Goal: Entertainment & Leisure: Browse casually

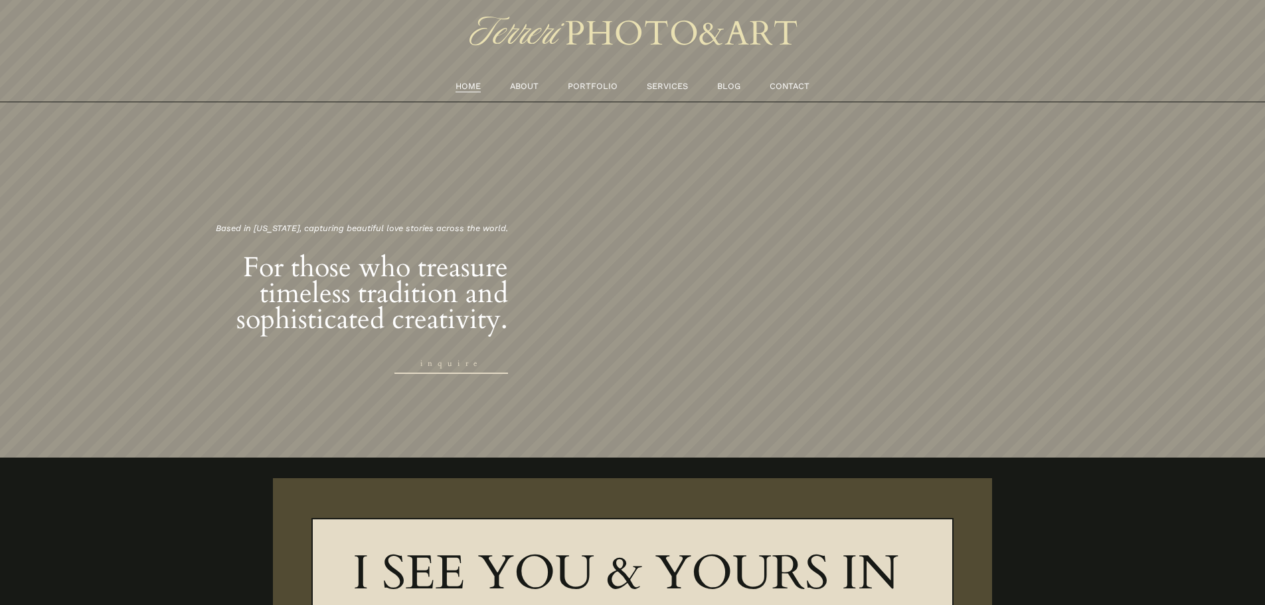
click at [591, 85] on link "PORTFOLIO" at bounding box center [593, 86] width 50 height 15
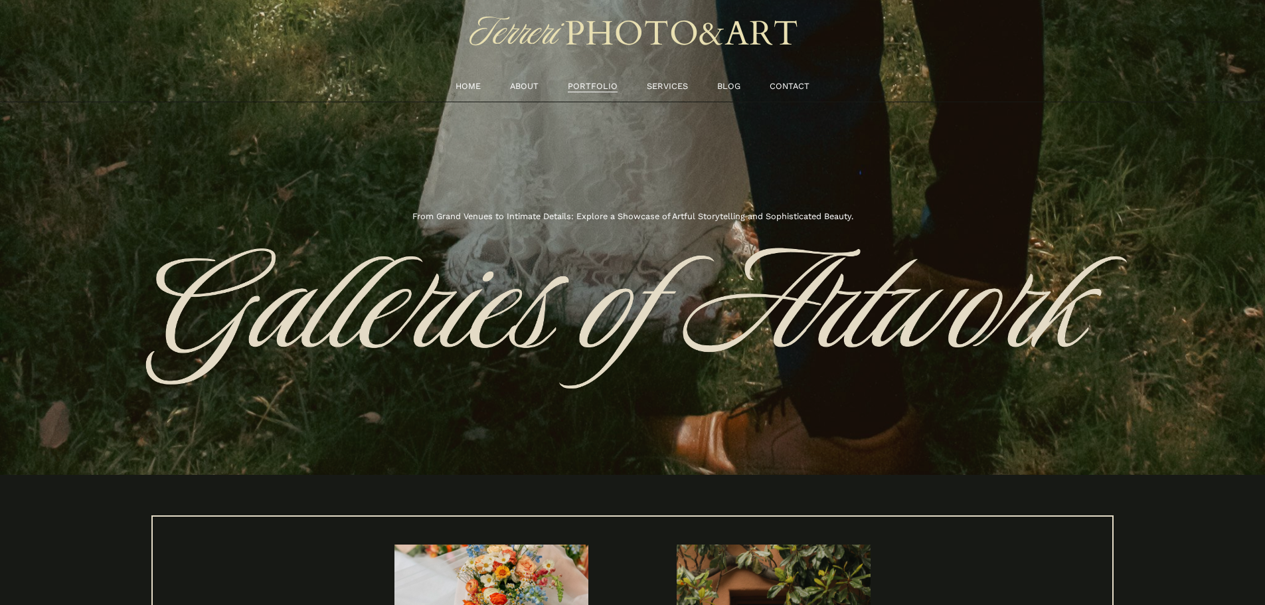
click at [672, 87] on link "SERVICES" at bounding box center [667, 86] width 41 height 15
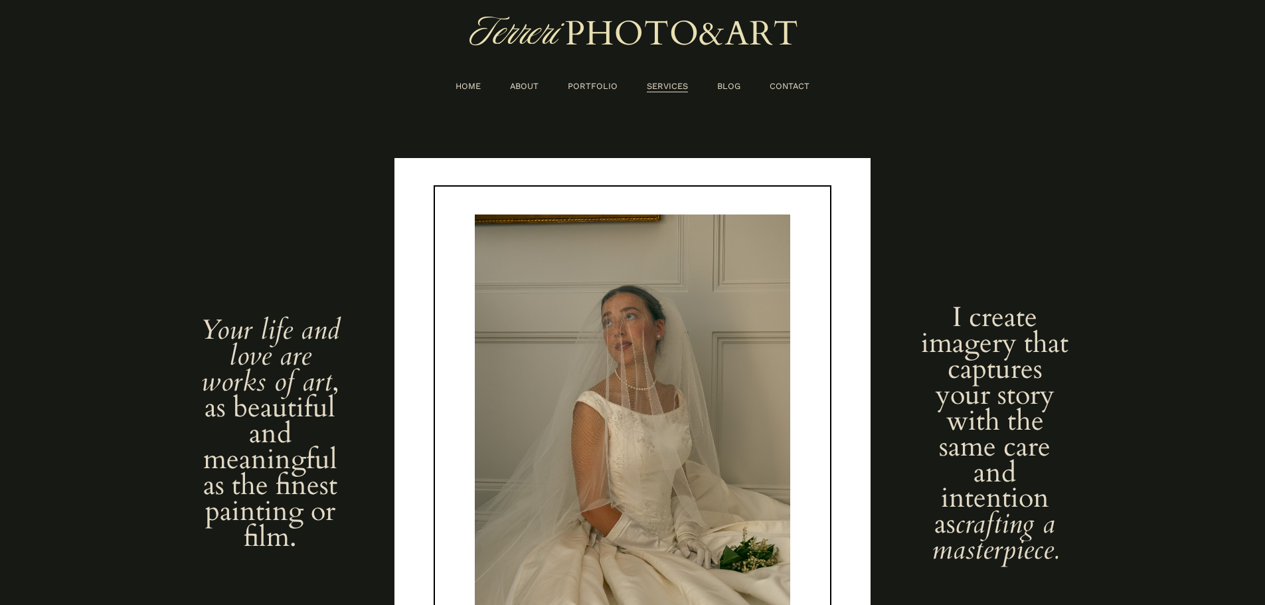
click at [597, 90] on link "PORTFOLIO" at bounding box center [593, 86] width 50 height 15
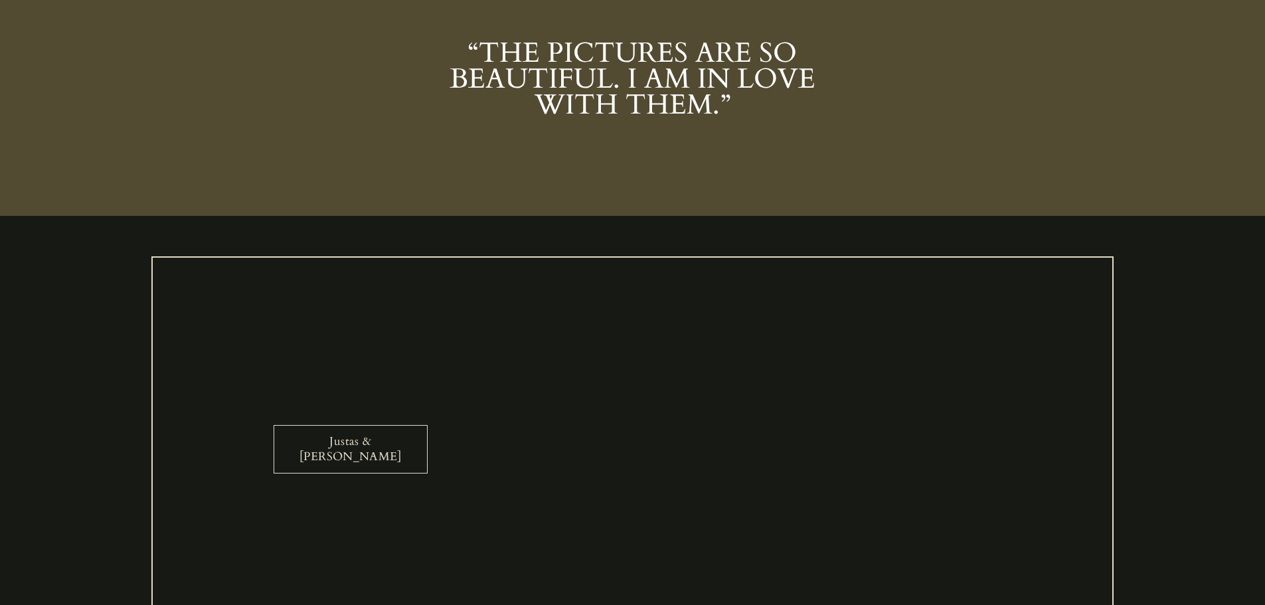
scroll to position [1527, 0]
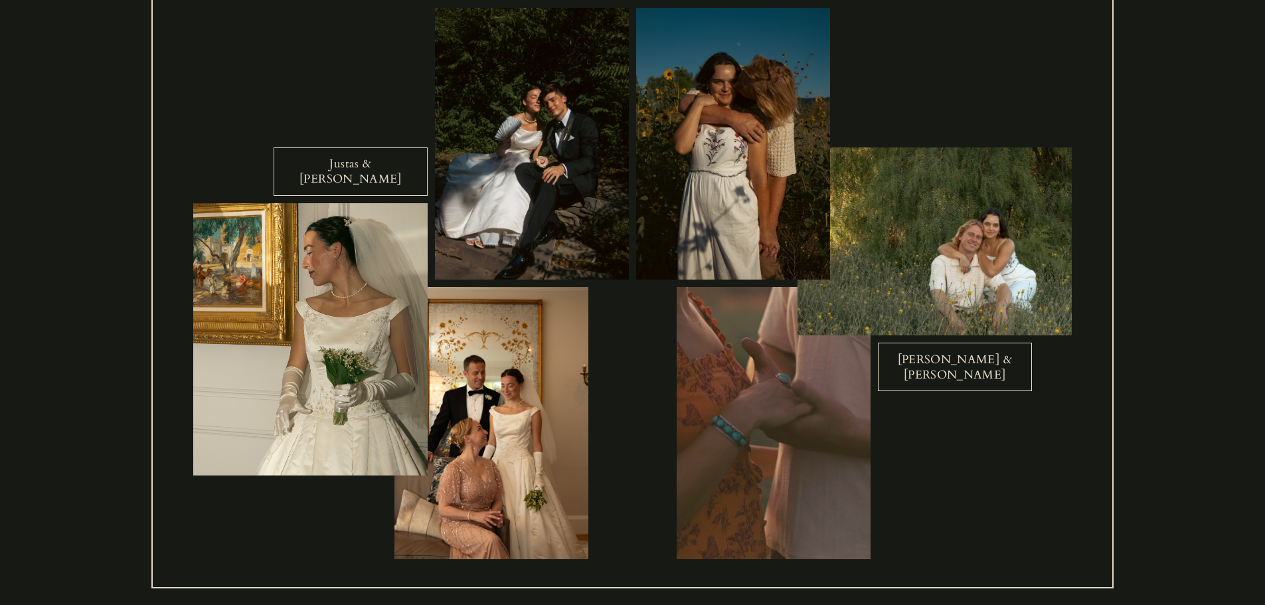
click at [376, 162] on link "Justas & Angela" at bounding box center [351, 171] width 154 height 48
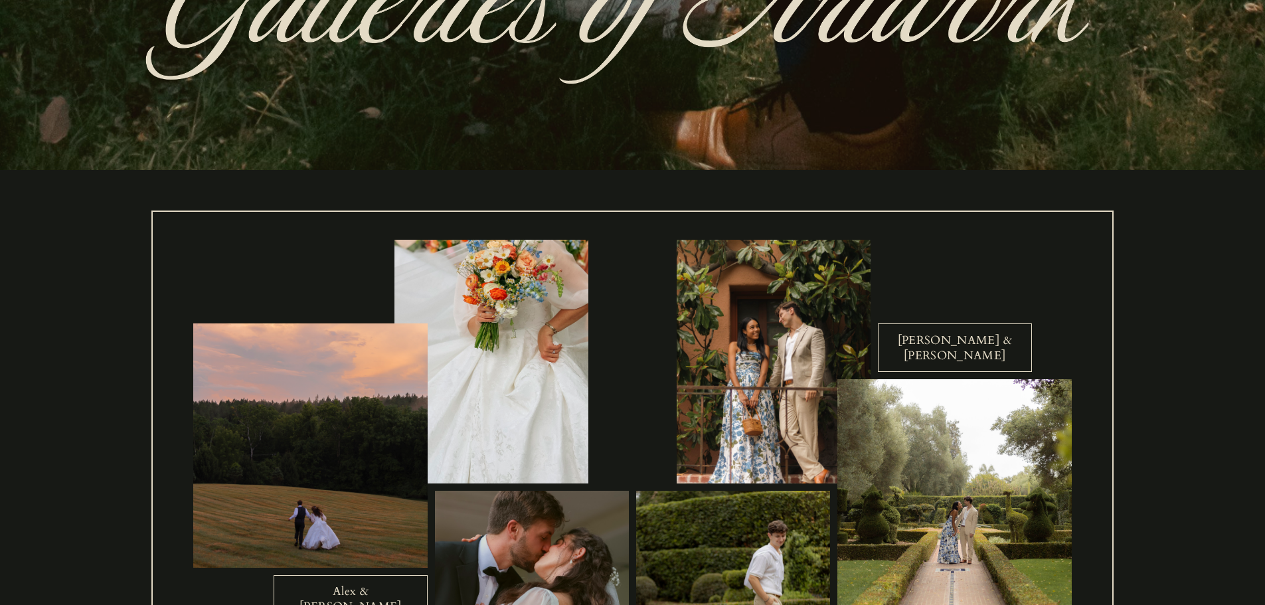
scroll to position [304, 0]
click at [350, 588] on link "Alex & Kathryn" at bounding box center [351, 600] width 154 height 48
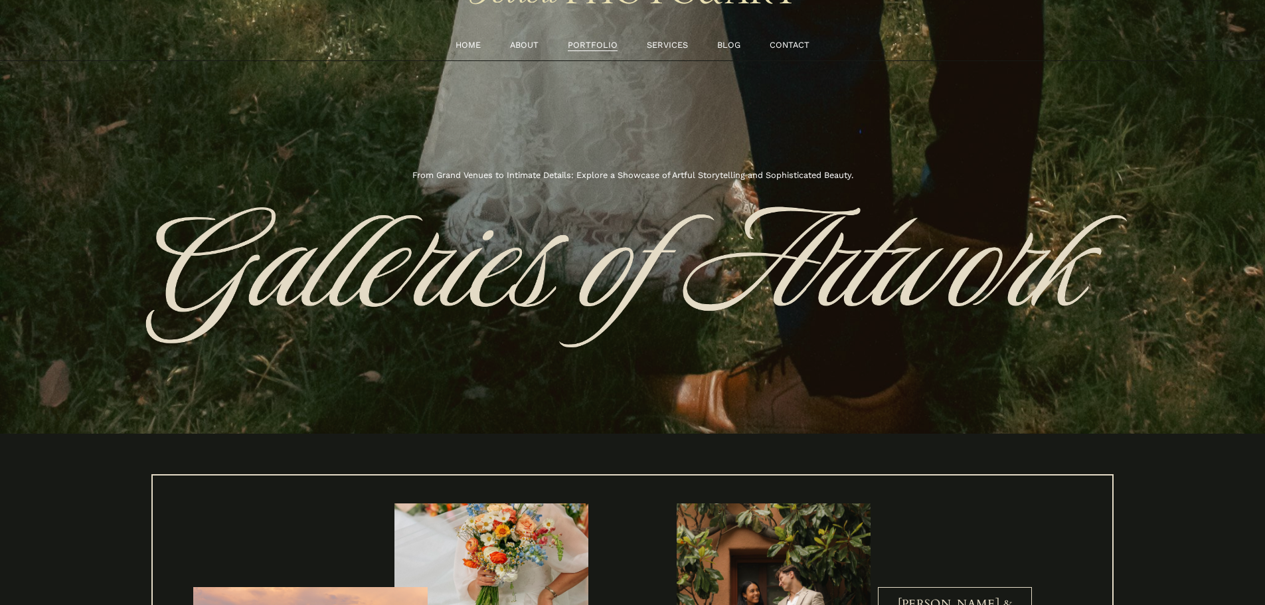
scroll to position [39, 0]
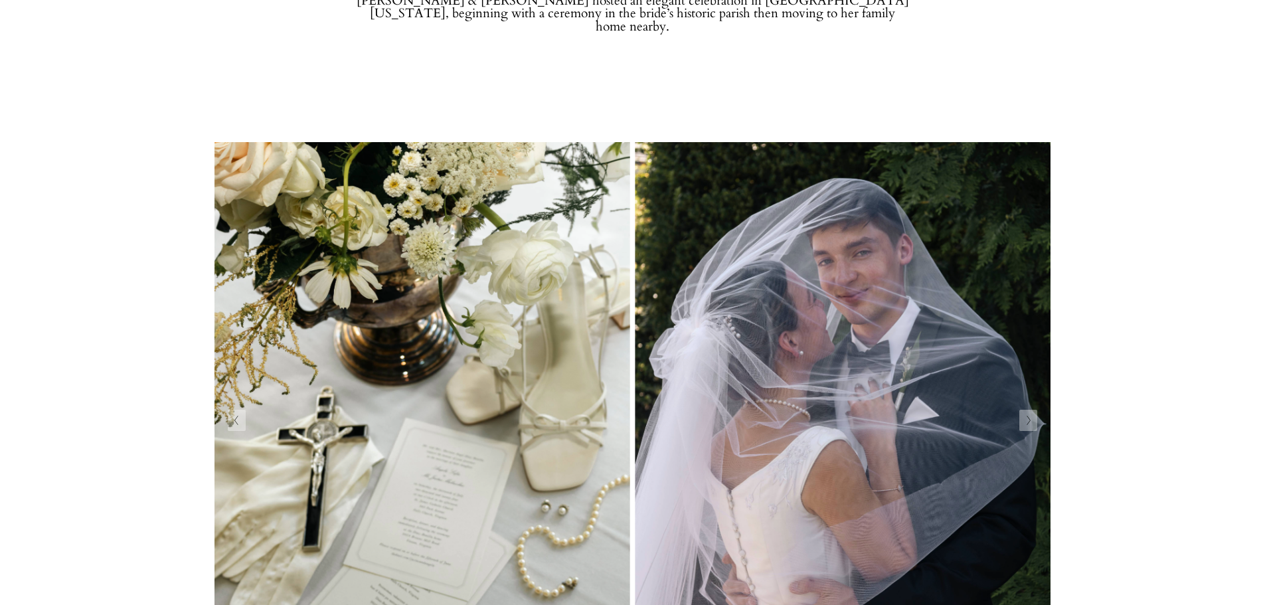
scroll to position [266, 0]
click at [1026, 430] on button "Next Slide" at bounding box center [1028, 420] width 18 height 21
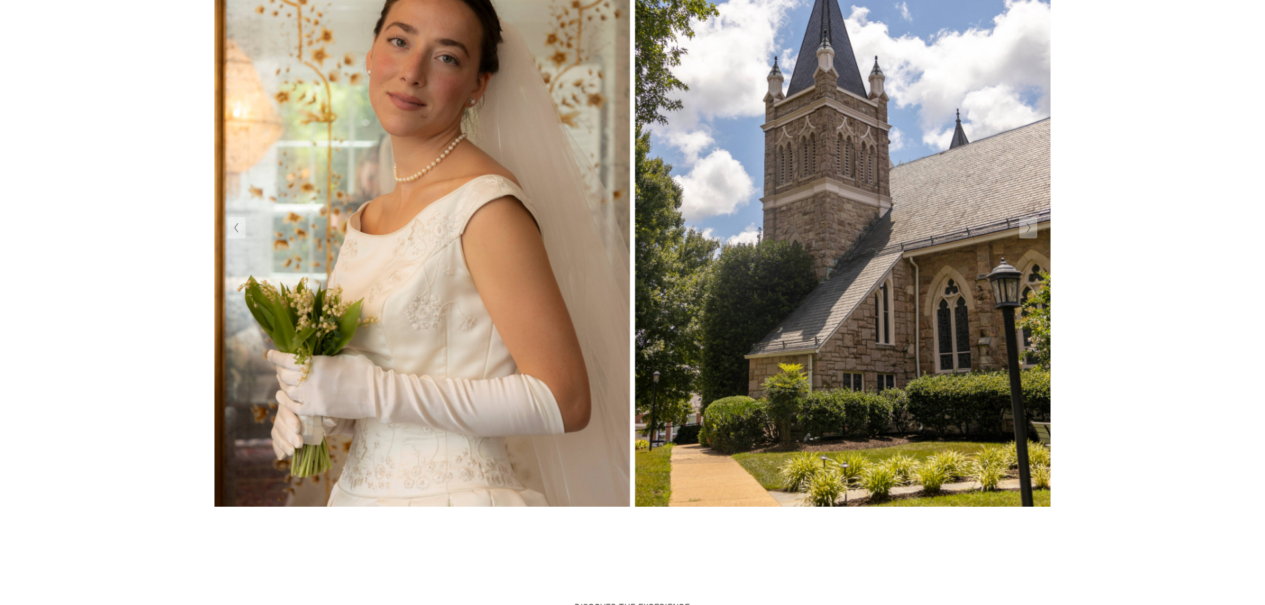
scroll to position [465, 0]
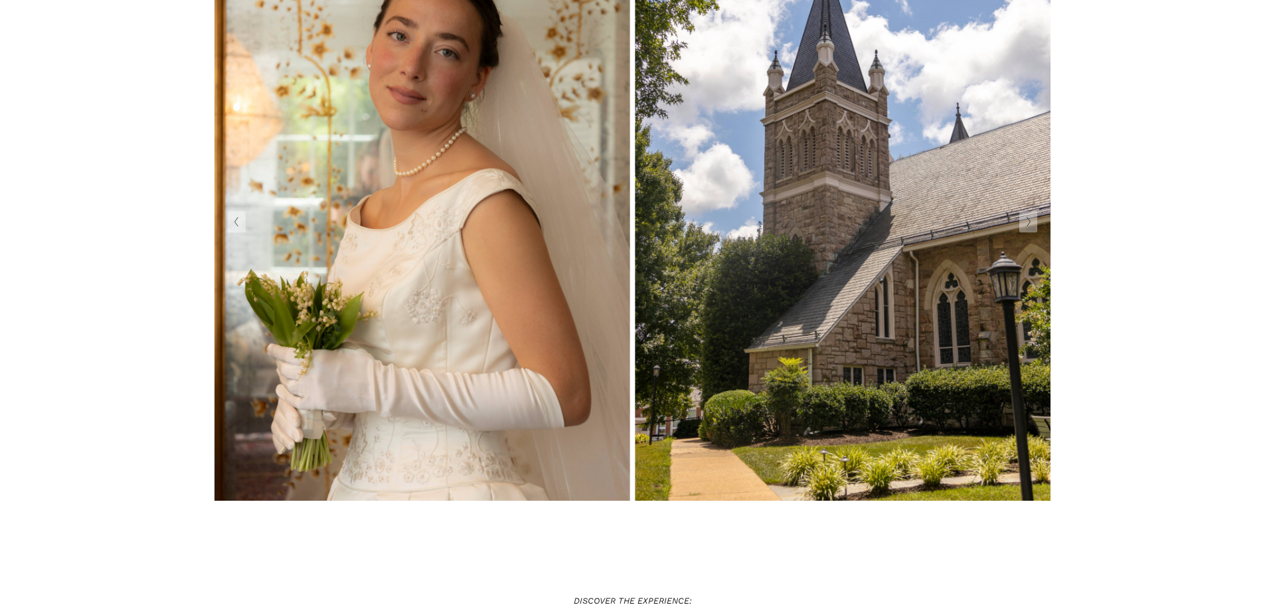
click at [1026, 242] on img at bounding box center [631, 222] width 835 height 605
click at [1034, 221] on button "Next Slide" at bounding box center [1028, 221] width 18 height 21
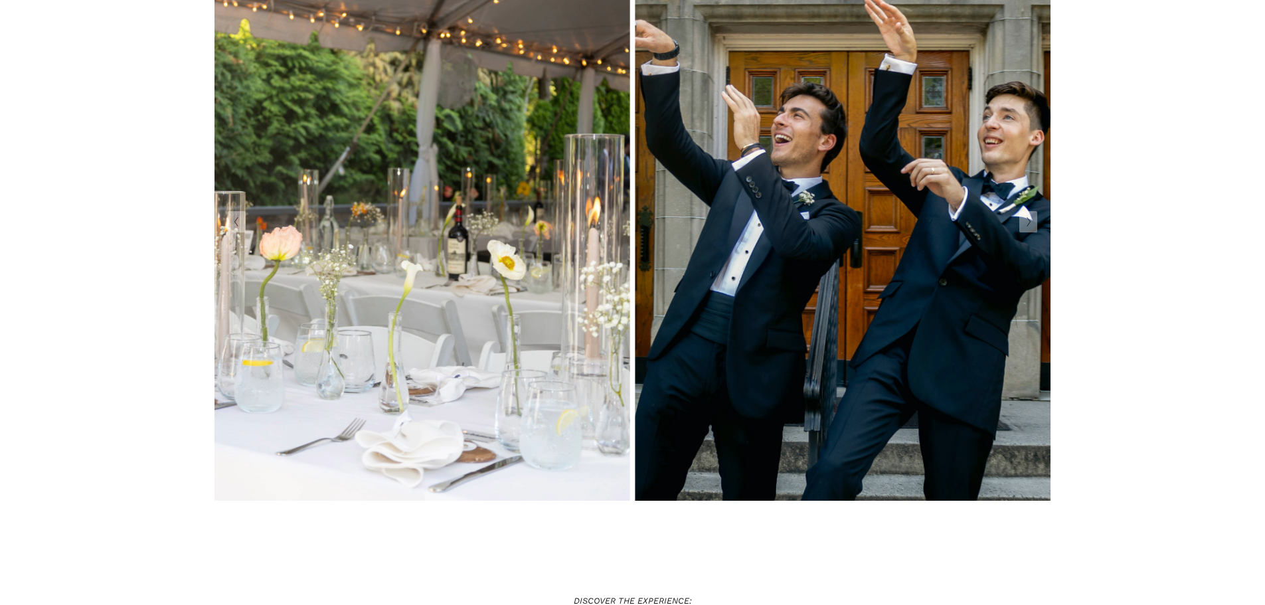
click at [1032, 222] on button "Next Slide" at bounding box center [1028, 221] width 18 height 21
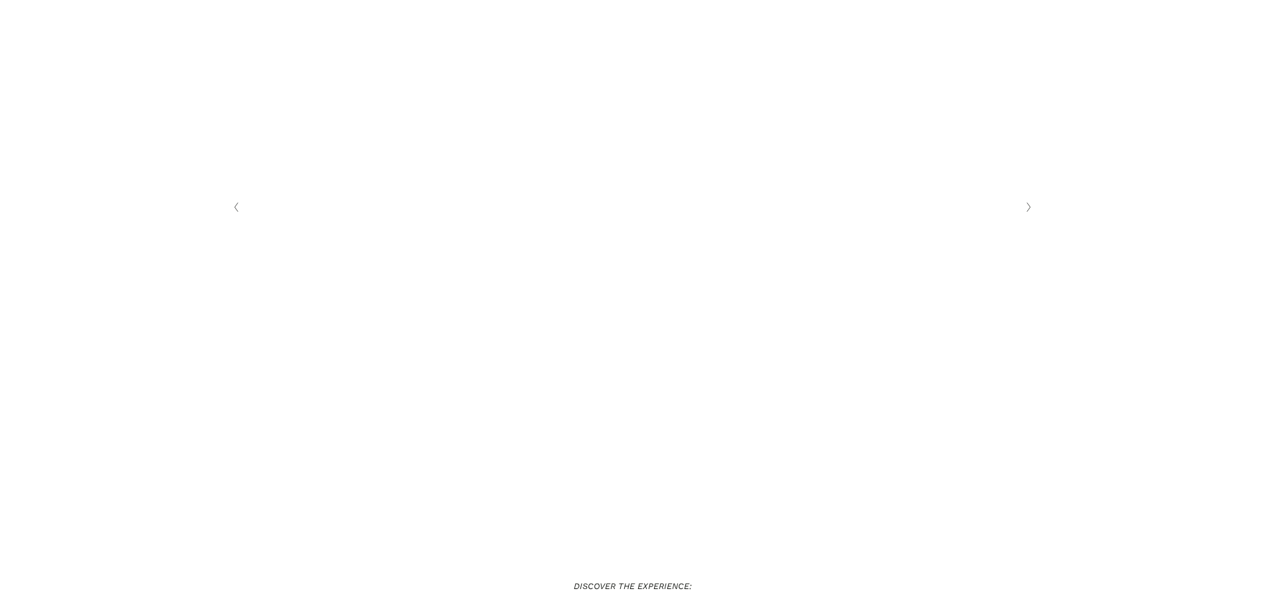
scroll to position [398, 0]
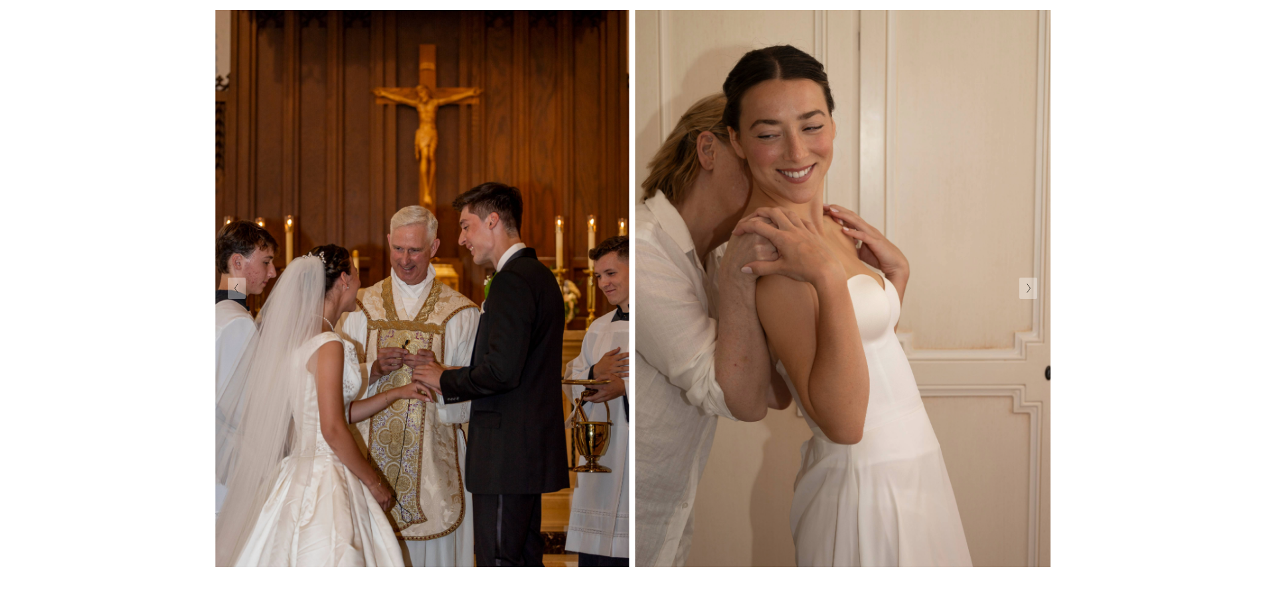
click at [1021, 280] on button "Next Slide" at bounding box center [1028, 288] width 18 height 21
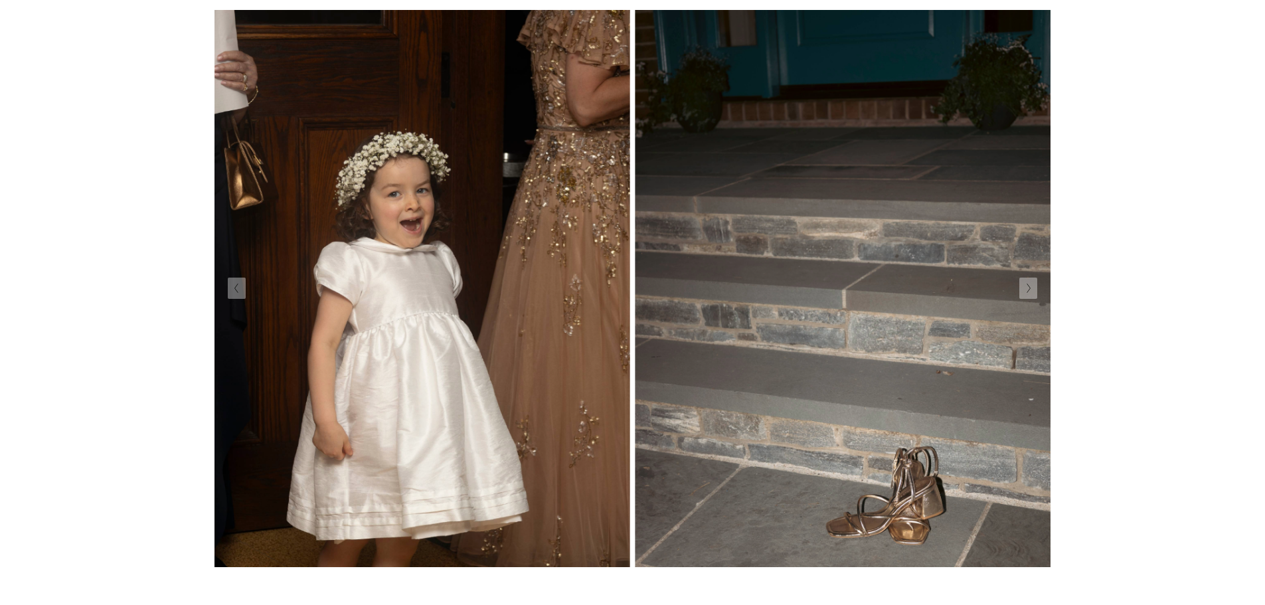
click at [1021, 291] on button "Next Slide" at bounding box center [1028, 288] width 18 height 21
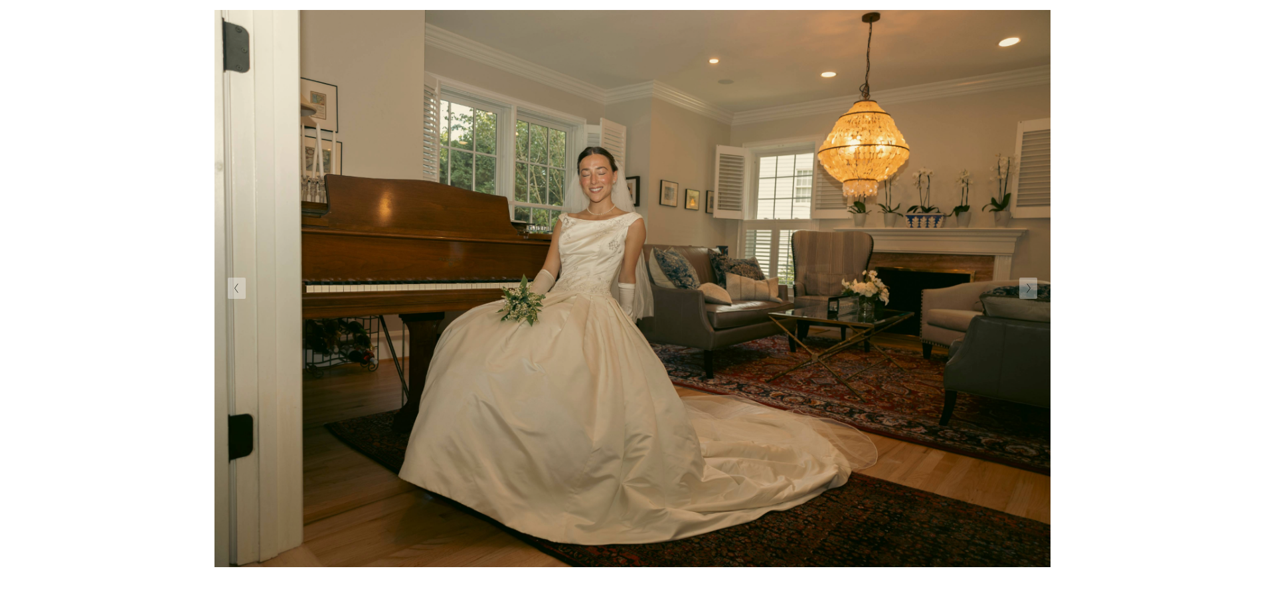
click at [1026, 285] on icon "Next Slide" at bounding box center [1029, 288] width 6 height 11
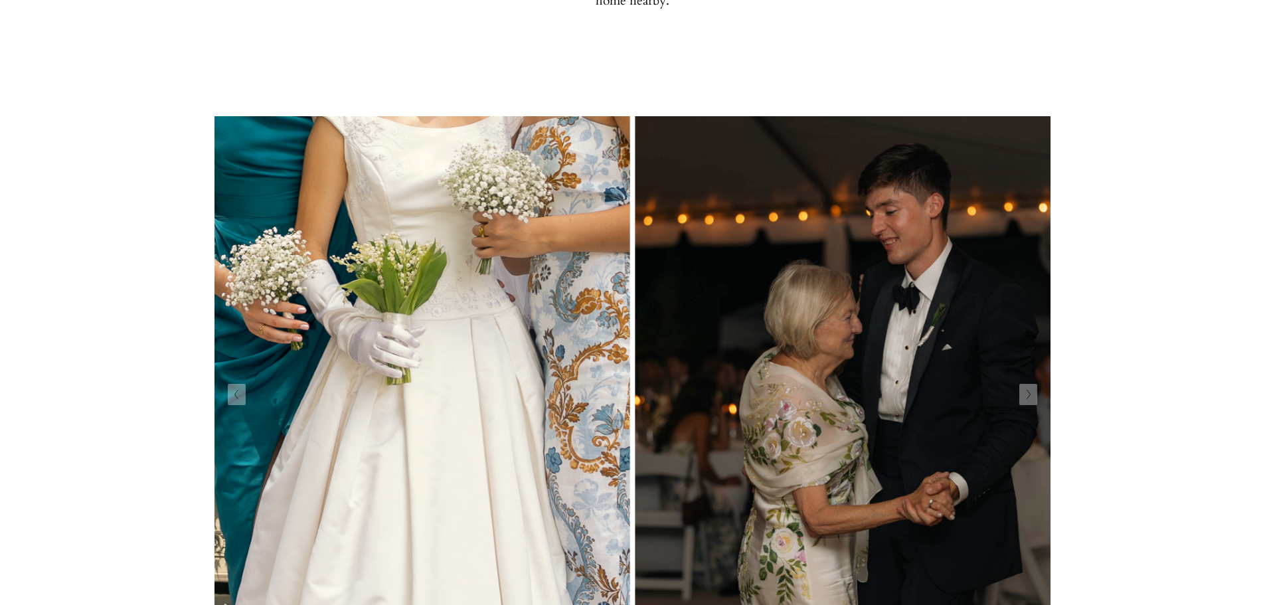
scroll to position [332, 0]
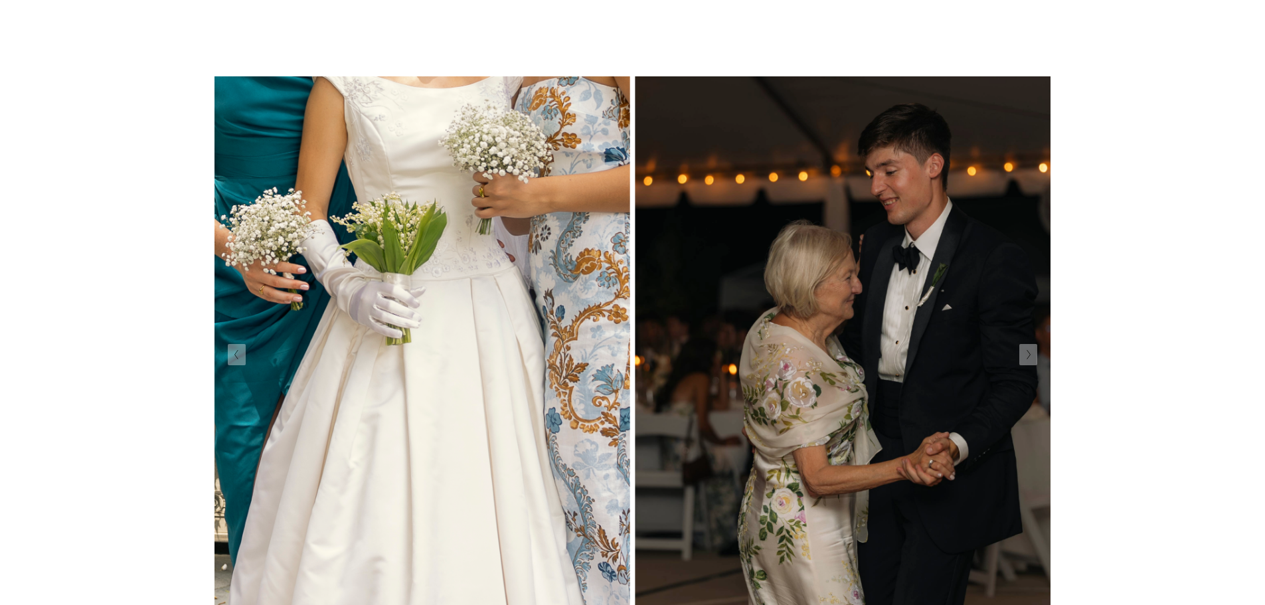
click at [1024, 299] on img at bounding box center [631, 354] width 835 height 605
click at [1022, 309] on img at bounding box center [631, 354] width 835 height 605
click at [1033, 352] on button "Next Slide" at bounding box center [1028, 354] width 18 height 21
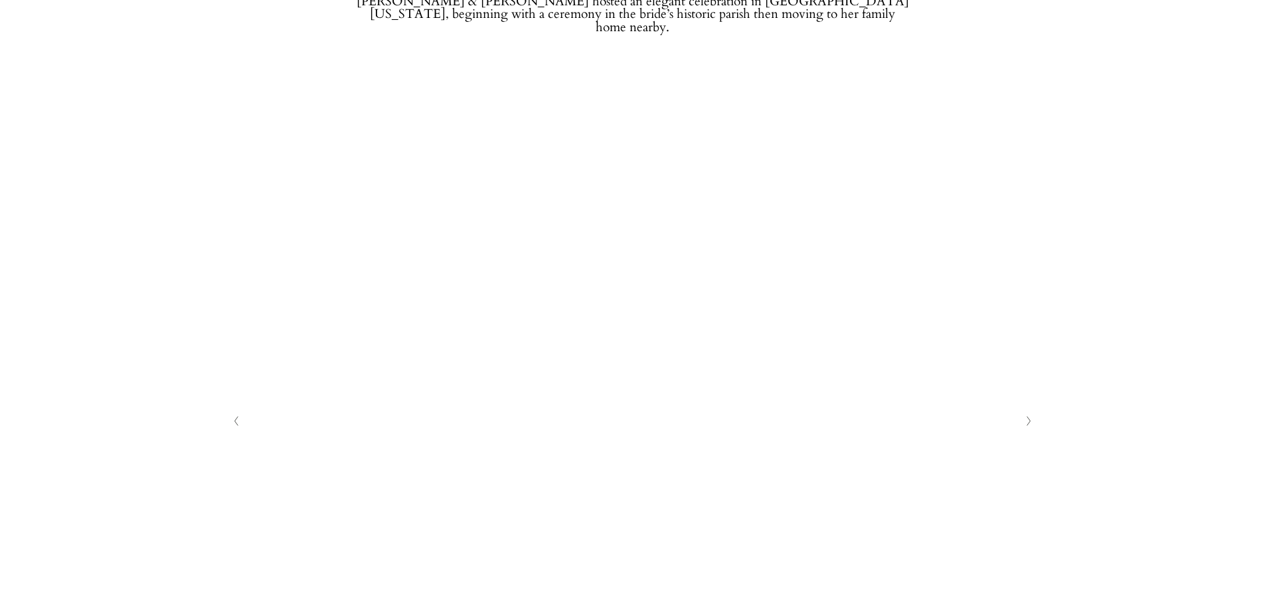
scroll to position [398, 0]
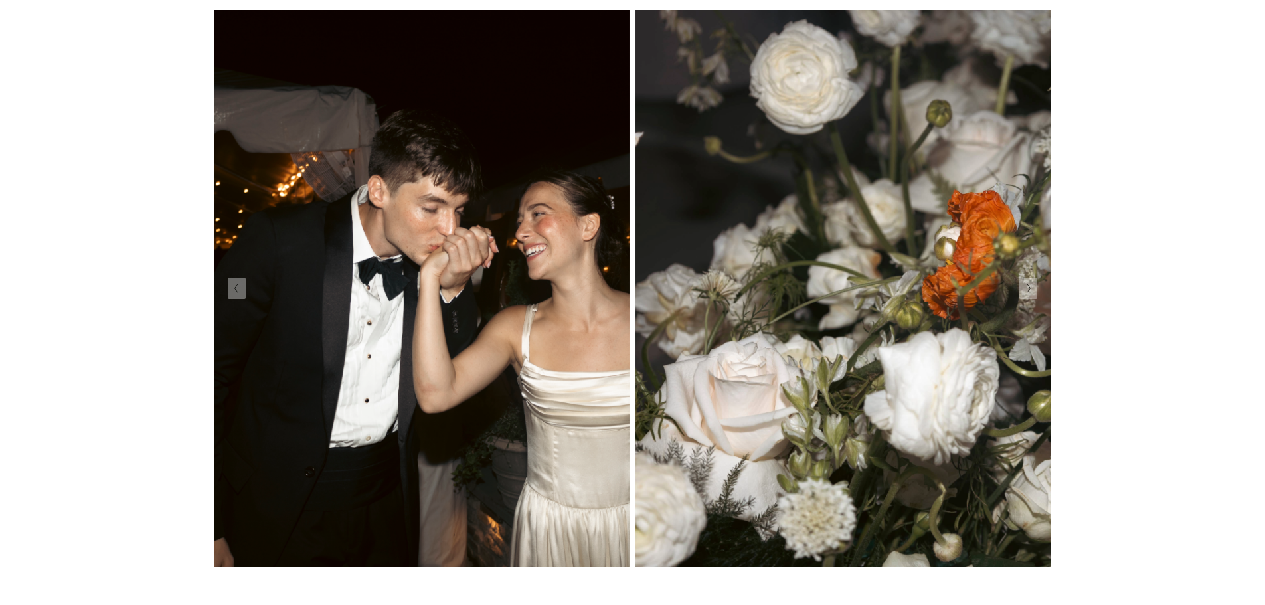
click at [1036, 304] on img at bounding box center [631, 288] width 835 height 605
click at [1025, 299] on button "Next Slide" at bounding box center [1028, 288] width 18 height 21
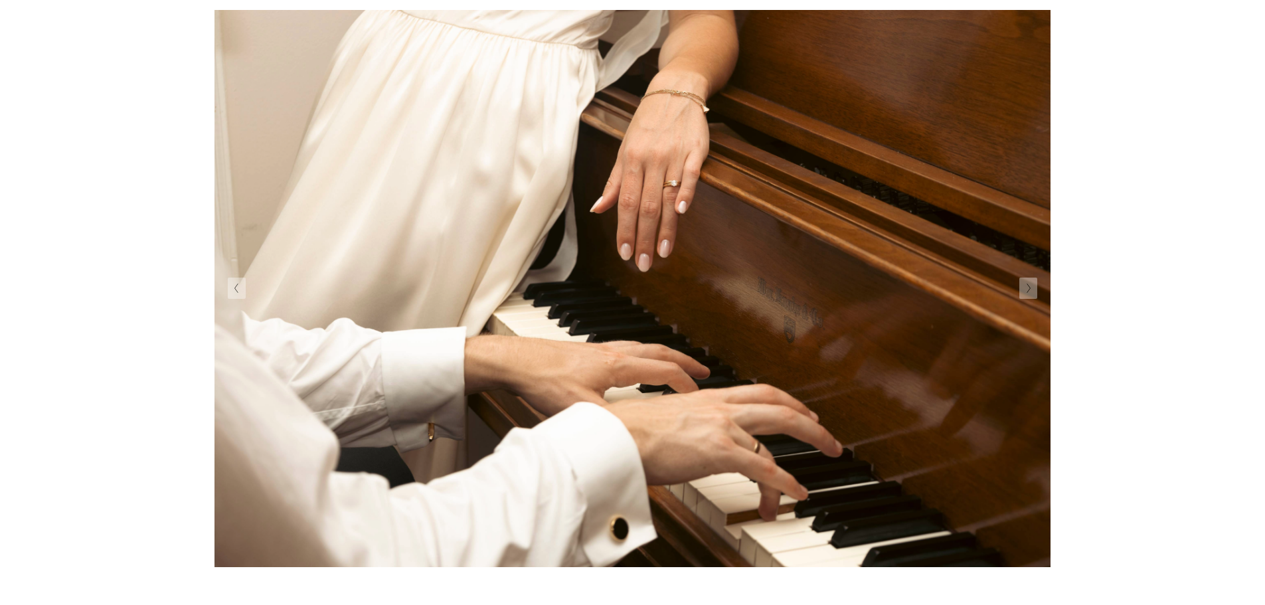
click at [1018, 286] on img at bounding box center [631, 288] width 835 height 605
click at [1022, 281] on button "Next Slide" at bounding box center [1028, 288] width 18 height 21
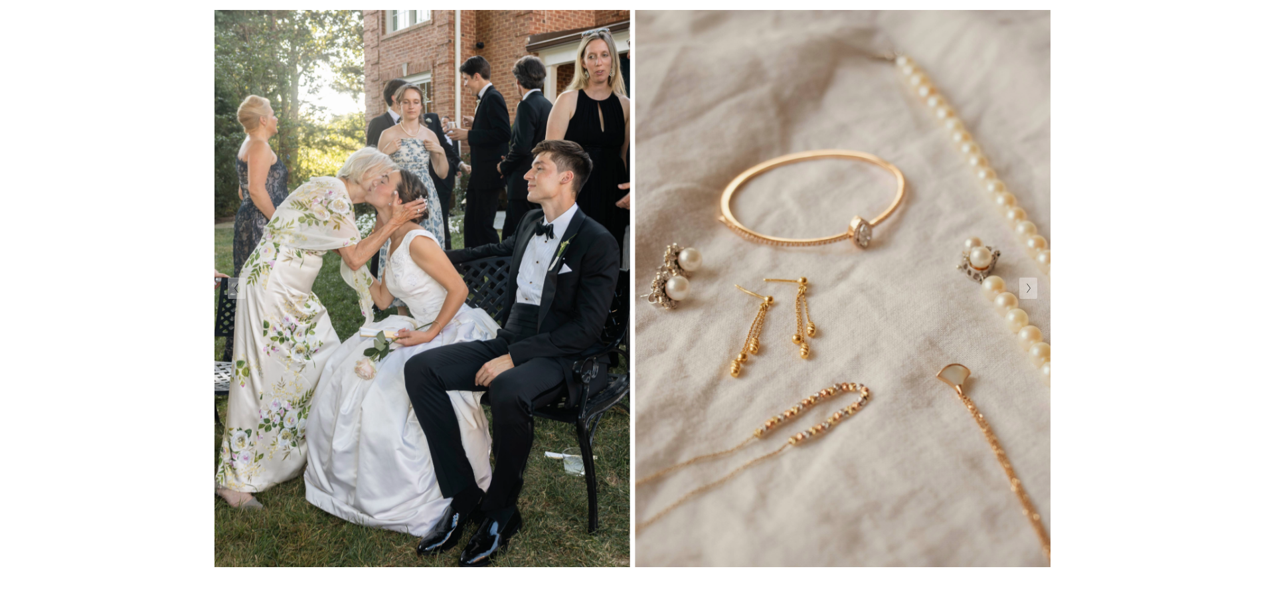
click at [1029, 286] on icon "Next Slide" at bounding box center [1029, 288] width 6 height 11
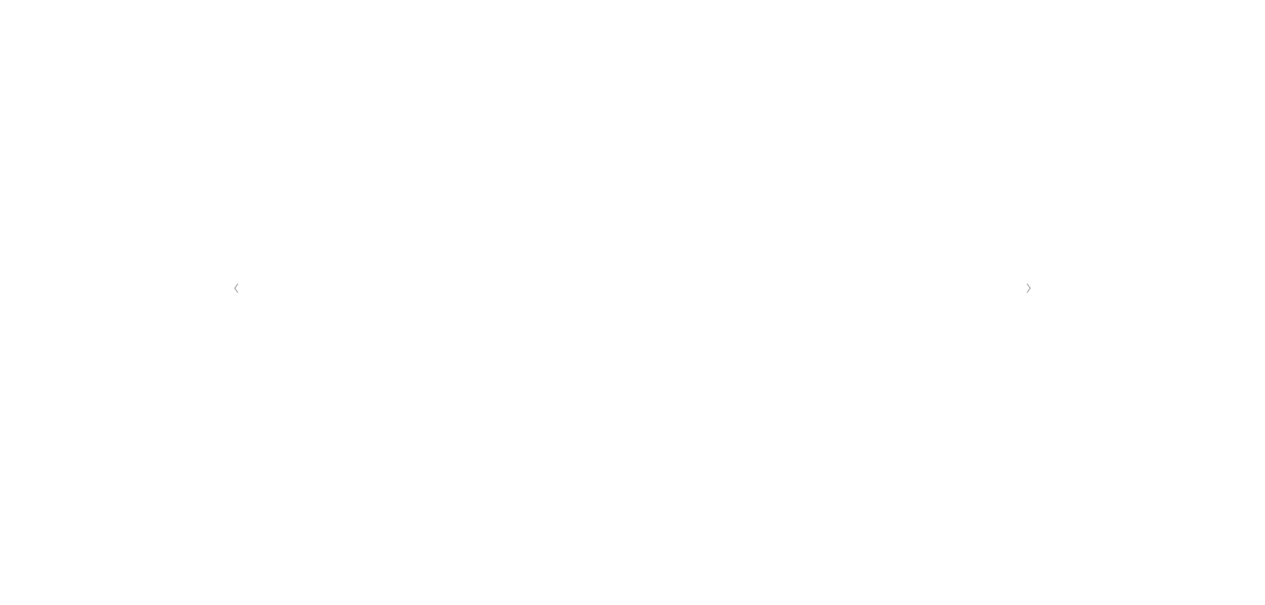
click at [1026, 287] on polyline "Next Slide" at bounding box center [1027, 288] width 3 height 9
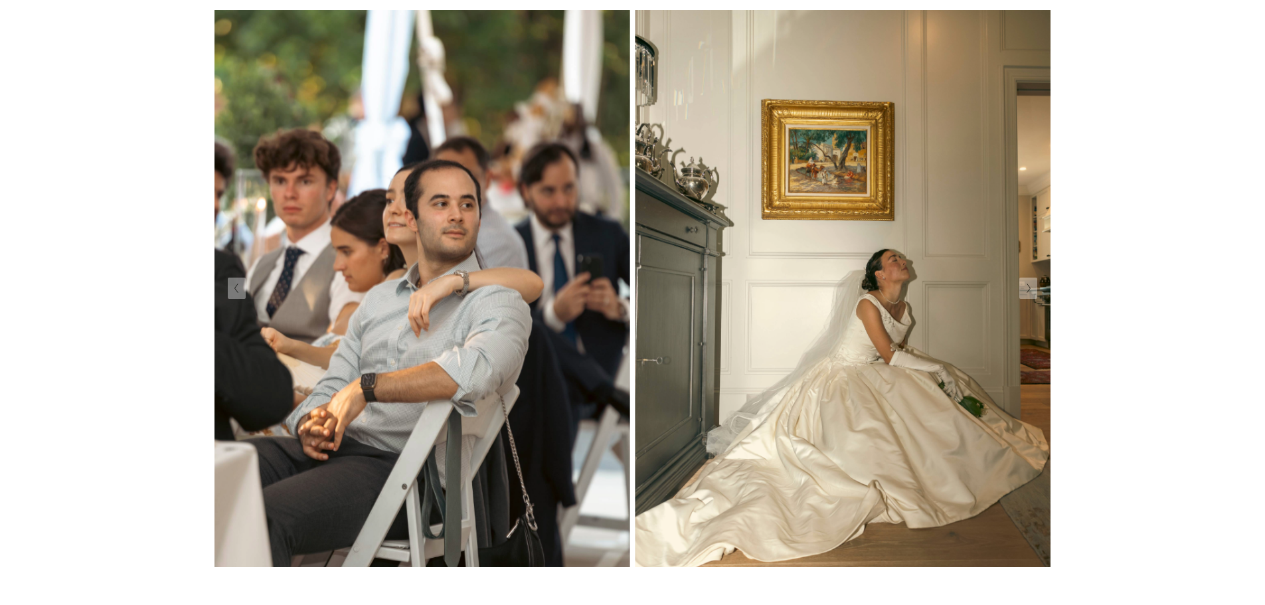
click at [1022, 313] on img at bounding box center [631, 288] width 835 height 605
click at [1010, 303] on img at bounding box center [631, 288] width 835 height 605
click at [1035, 296] on button "Next Slide" at bounding box center [1028, 288] width 18 height 21
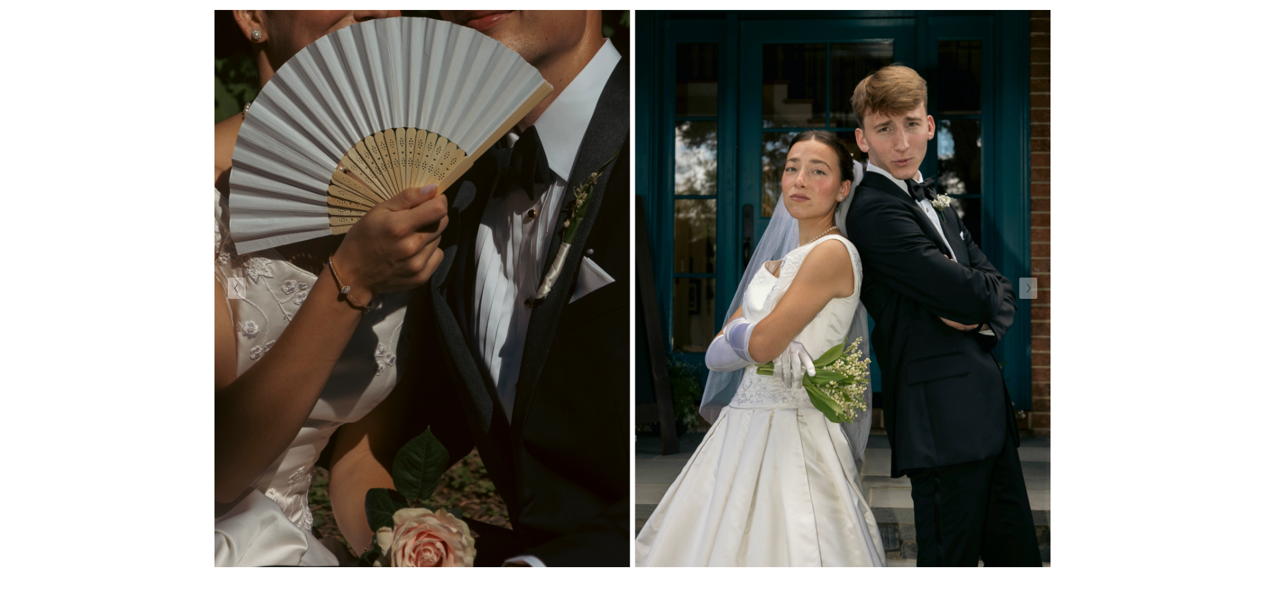
click at [1032, 291] on button "Next Slide" at bounding box center [1028, 288] width 18 height 21
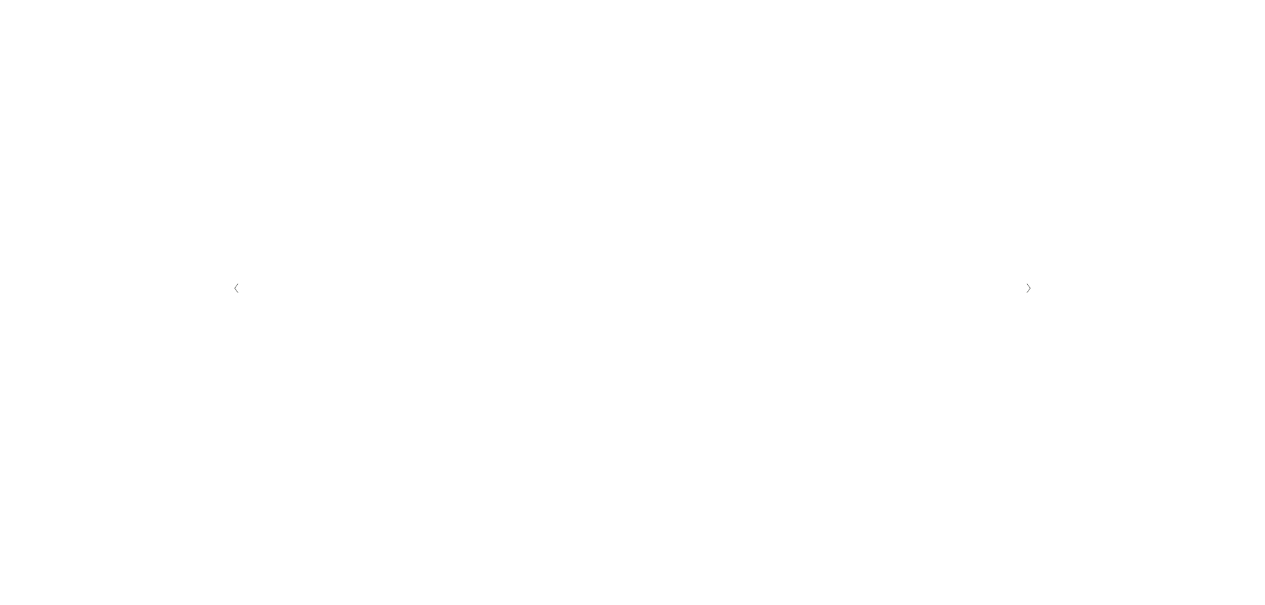
click at [1032, 291] on button "Next Slide" at bounding box center [1028, 288] width 18 height 21
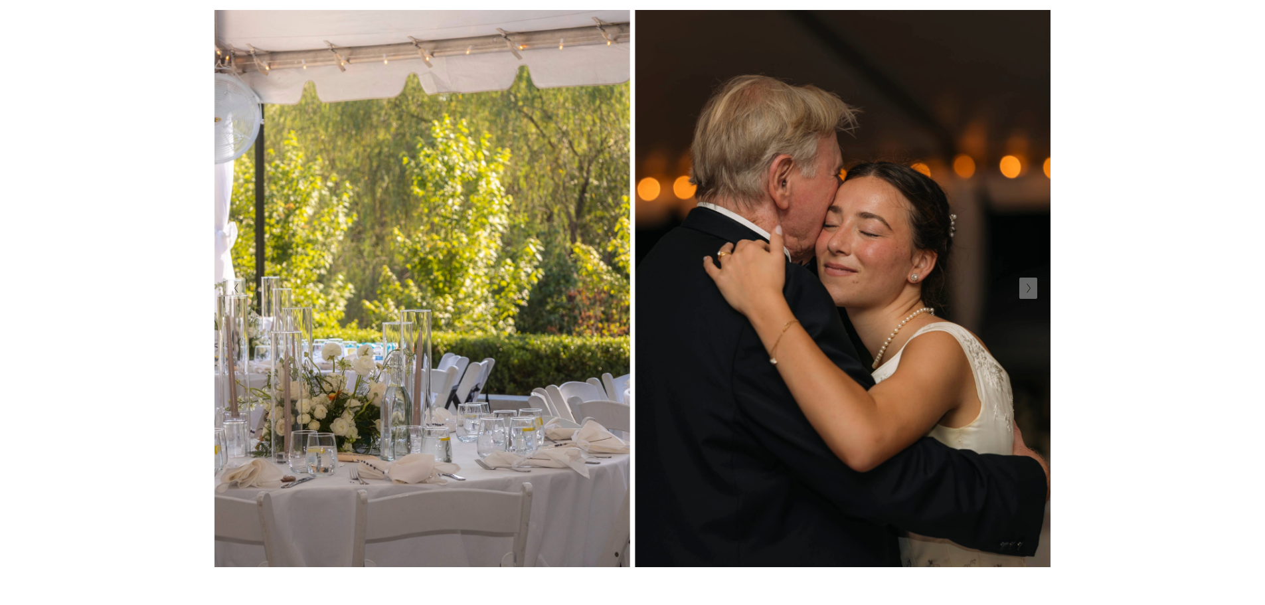
click at [1026, 286] on icon "Next Slide" at bounding box center [1029, 288] width 6 height 11
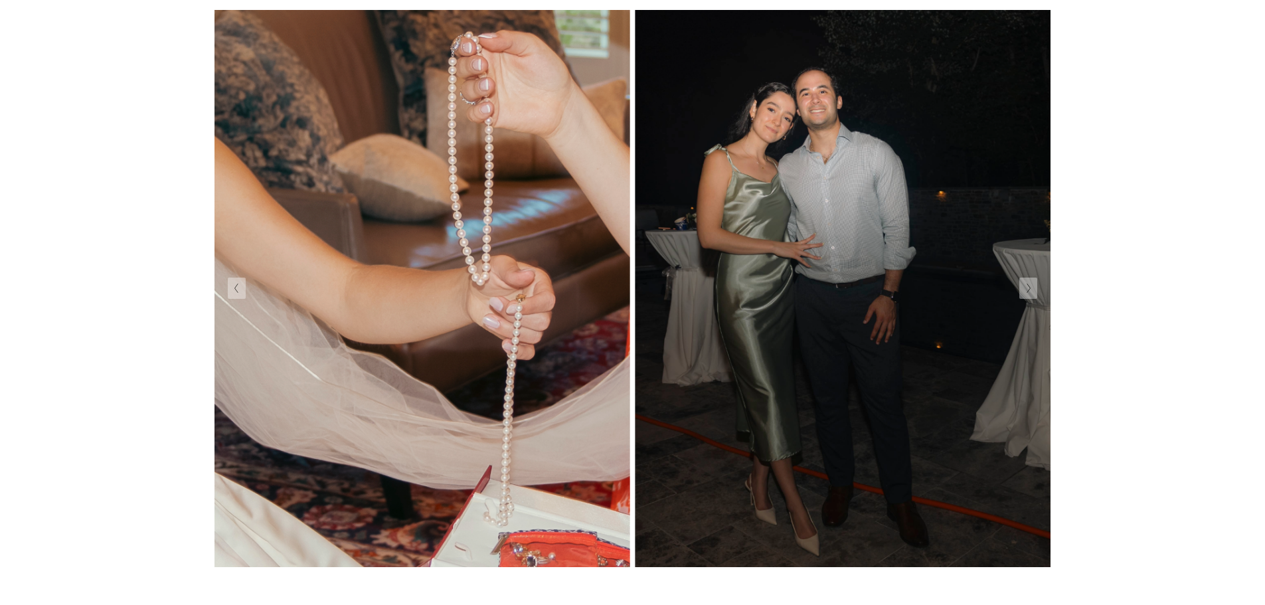
click at [1040, 287] on img at bounding box center [631, 288] width 835 height 605
click at [1036, 293] on button "Next Slide" at bounding box center [1028, 288] width 18 height 21
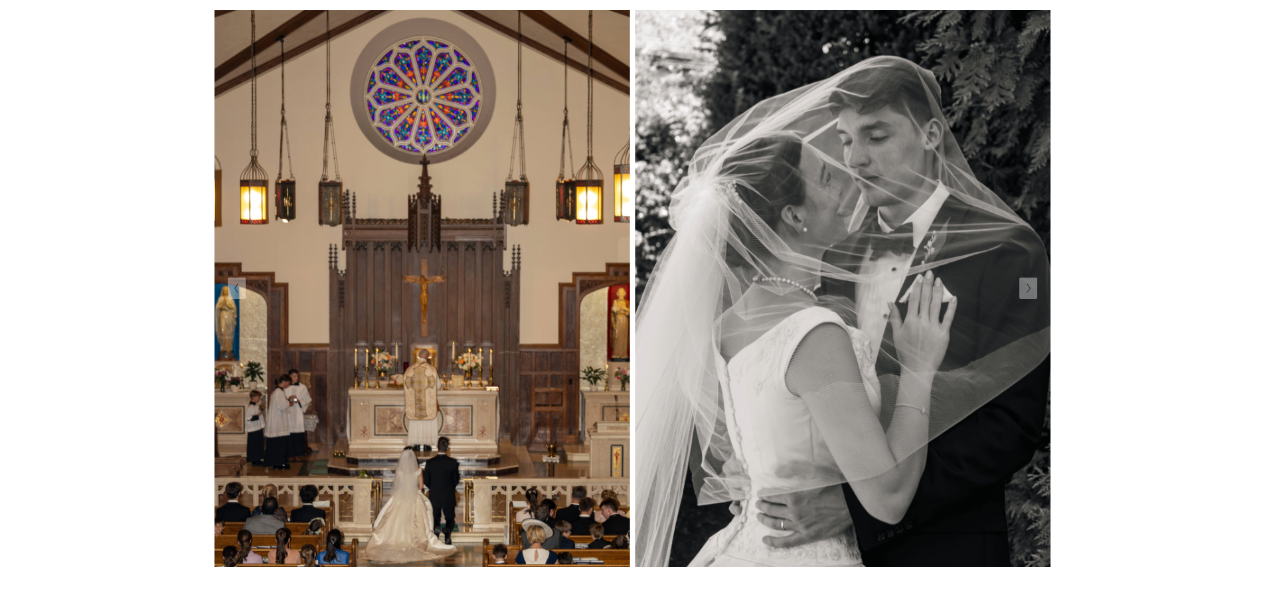
click at [1033, 295] on button "Next Slide" at bounding box center [1028, 288] width 18 height 21
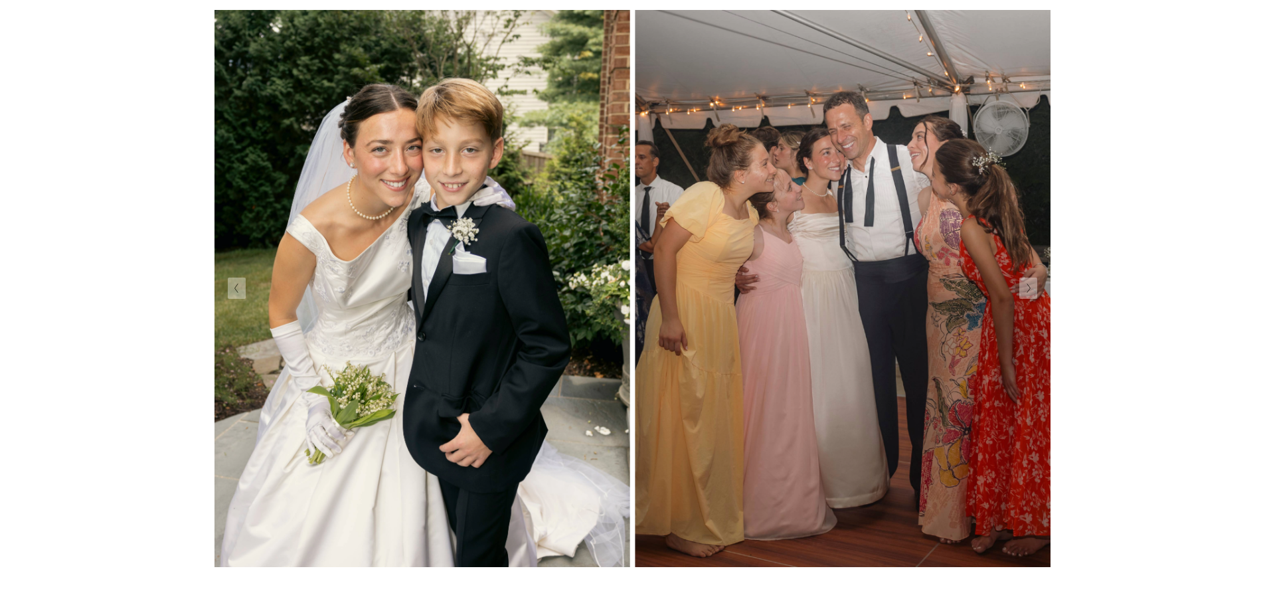
click at [1033, 295] on button "Next Slide" at bounding box center [1028, 288] width 18 height 21
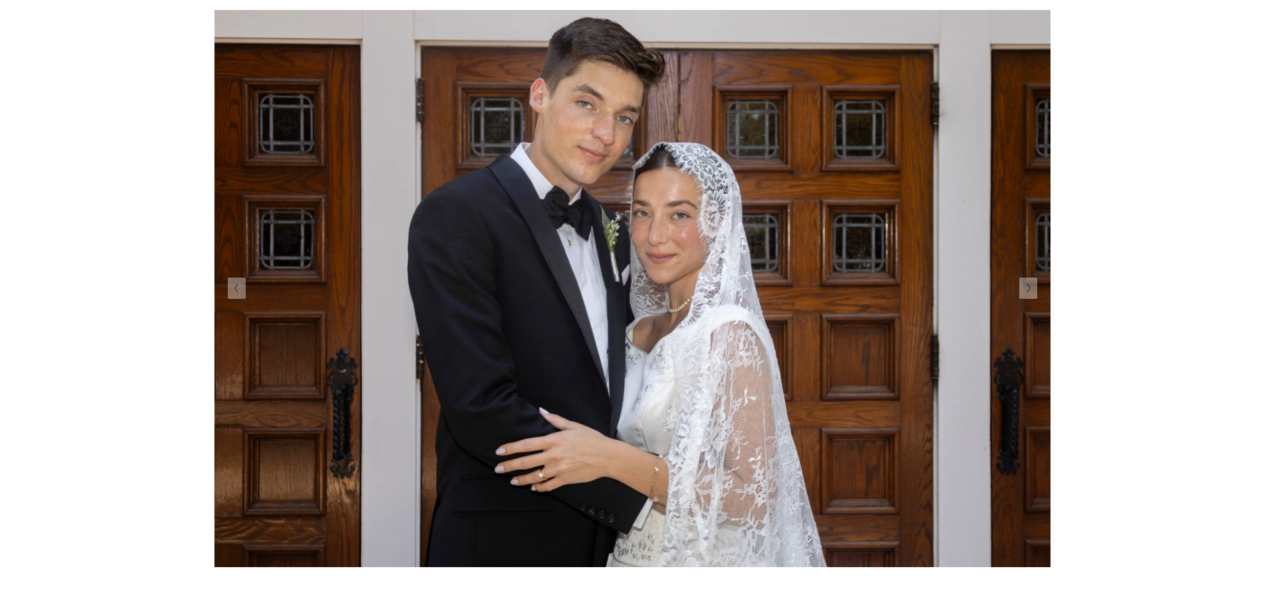
click at [1033, 295] on button "Next Slide" at bounding box center [1028, 288] width 18 height 21
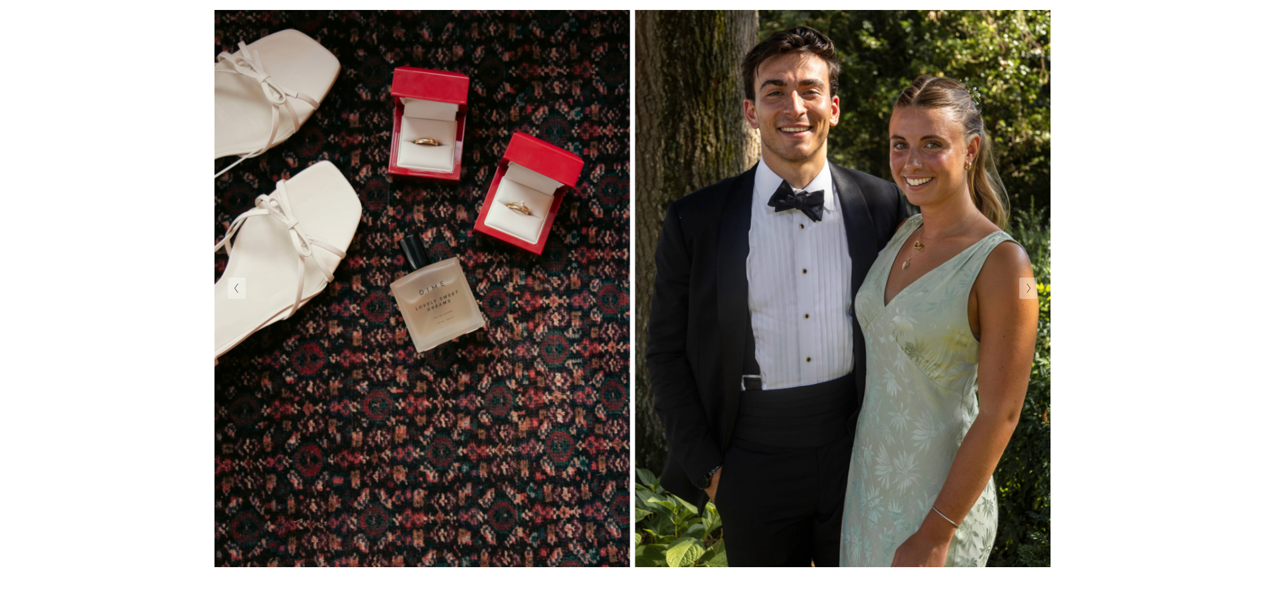
click at [1033, 295] on button "Next Slide" at bounding box center [1028, 288] width 18 height 21
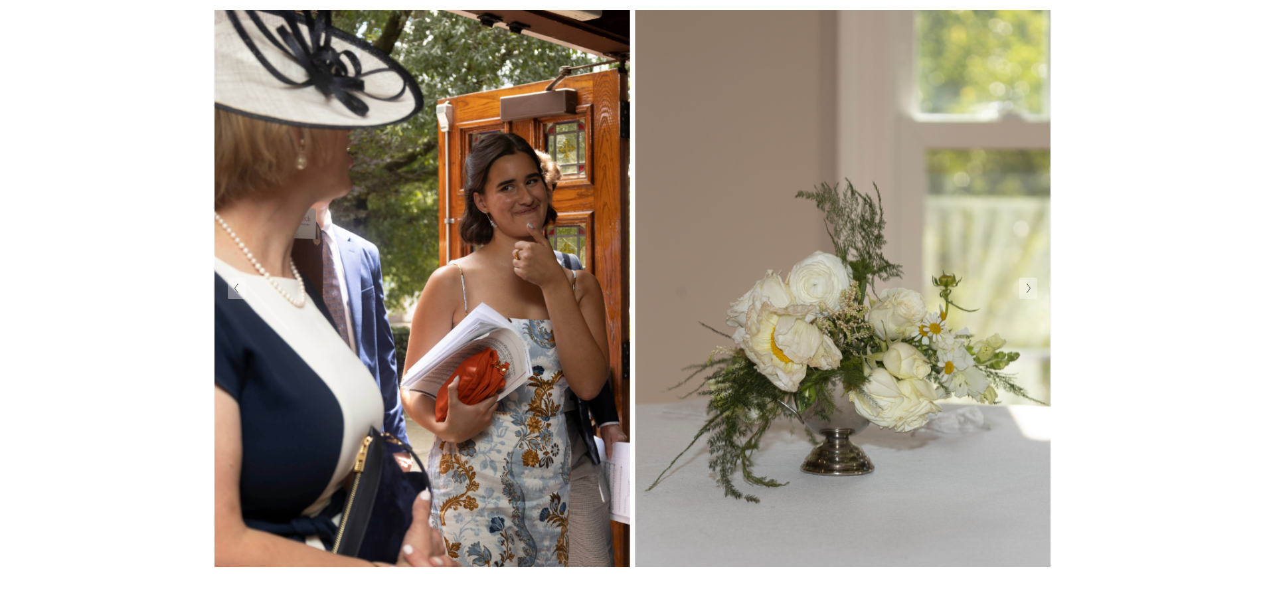
click at [1033, 295] on button "Next Slide" at bounding box center [1028, 288] width 18 height 21
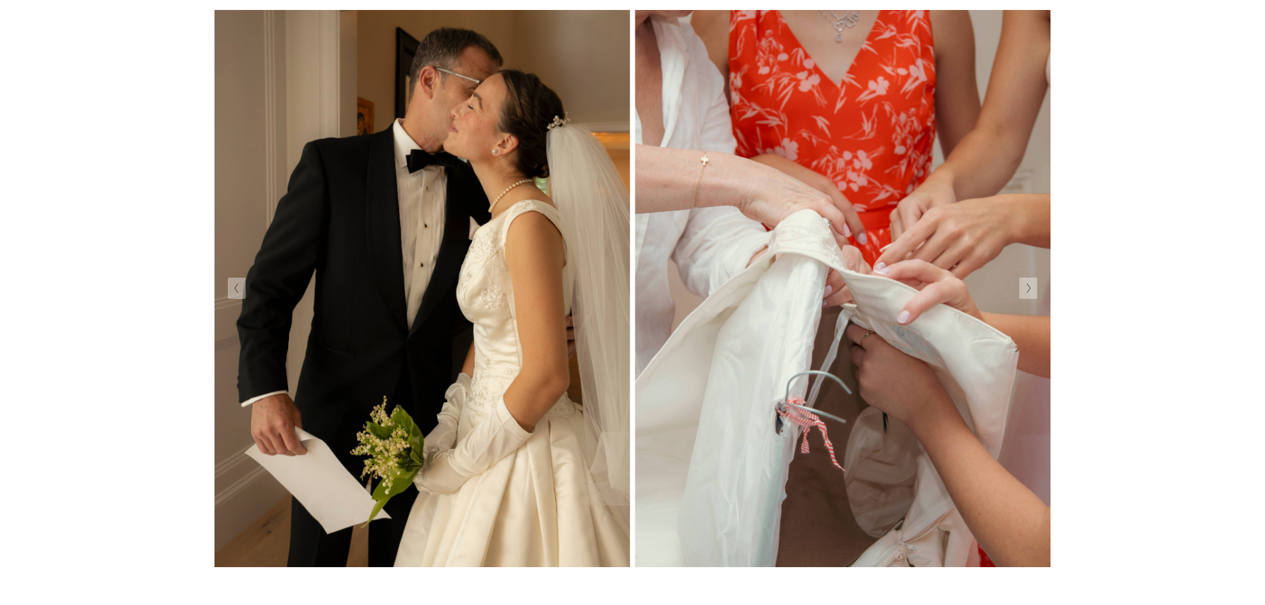
click at [1033, 295] on button "Next Slide" at bounding box center [1028, 288] width 18 height 21
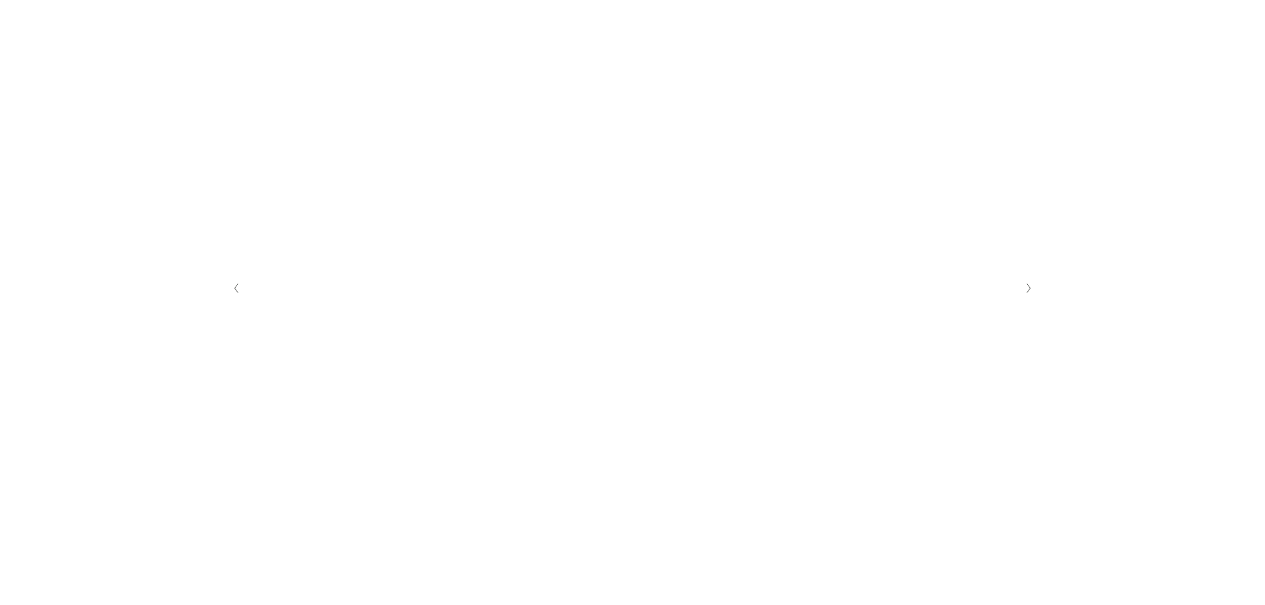
click at [1033, 295] on button "Next Slide" at bounding box center [1028, 288] width 18 height 21
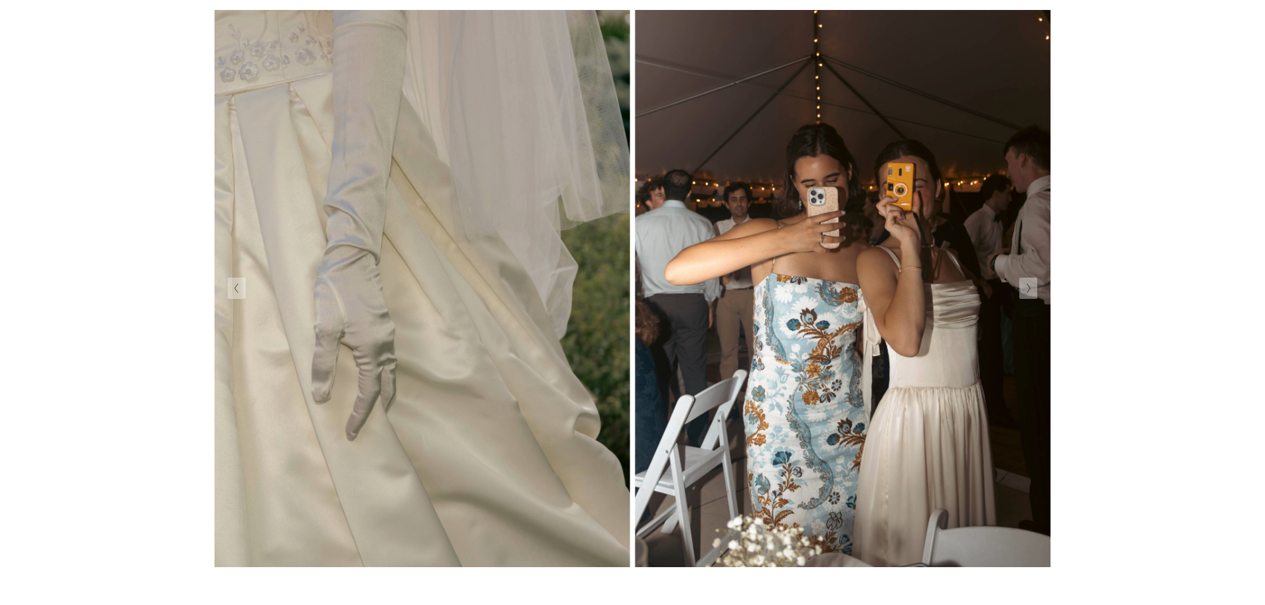
click at [1033, 295] on button "Next Slide" at bounding box center [1028, 288] width 18 height 21
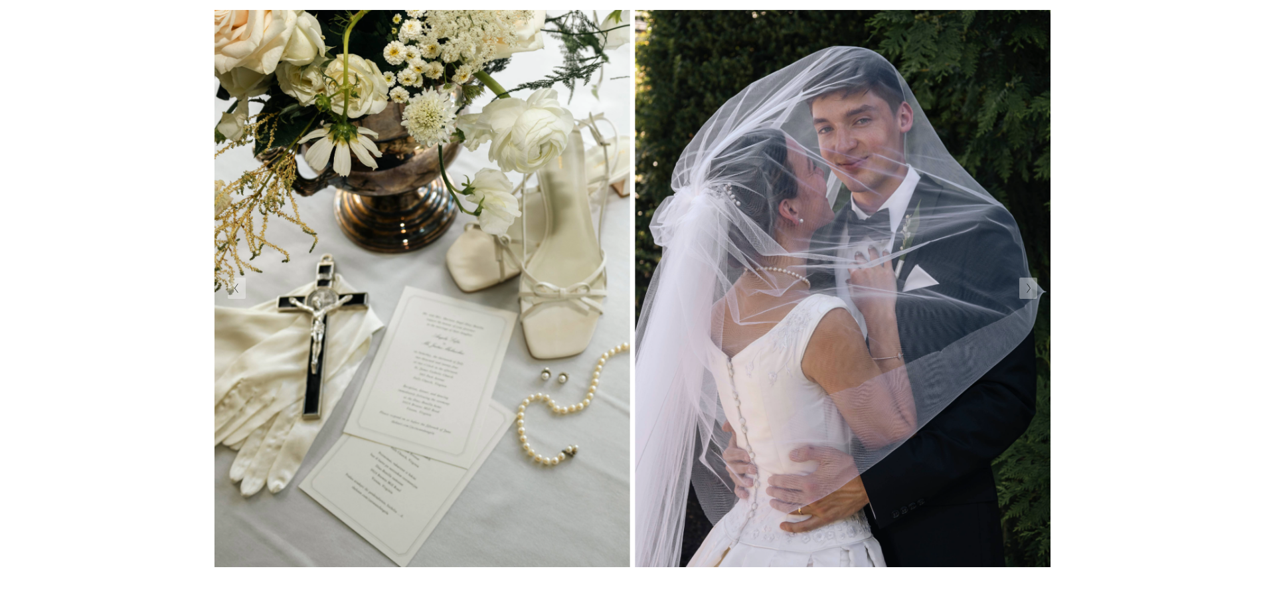
click at [1033, 295] on button "Next Slide" at bounding box center [1028, 288] width 18 height 21
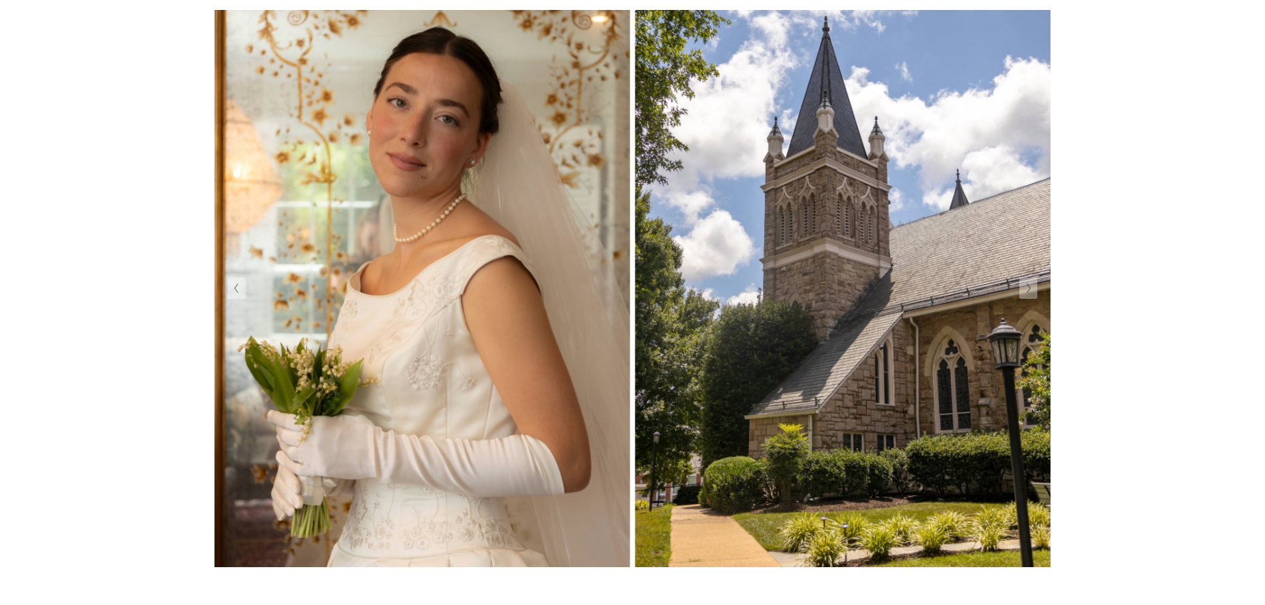
click at [1033, 295] on button "Next Slide" at bounding box center [1028, 288] width 18 height 21
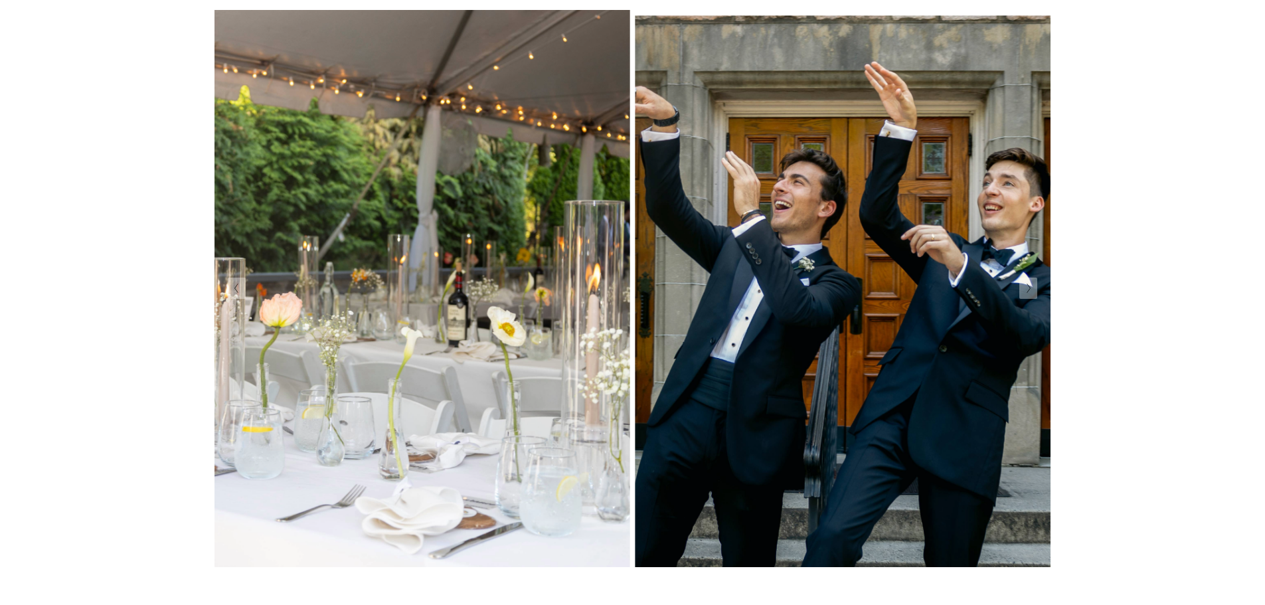
click at [1033, 295] on button "Next Slide" at bounding box center [1028, 288] width 18 height 21
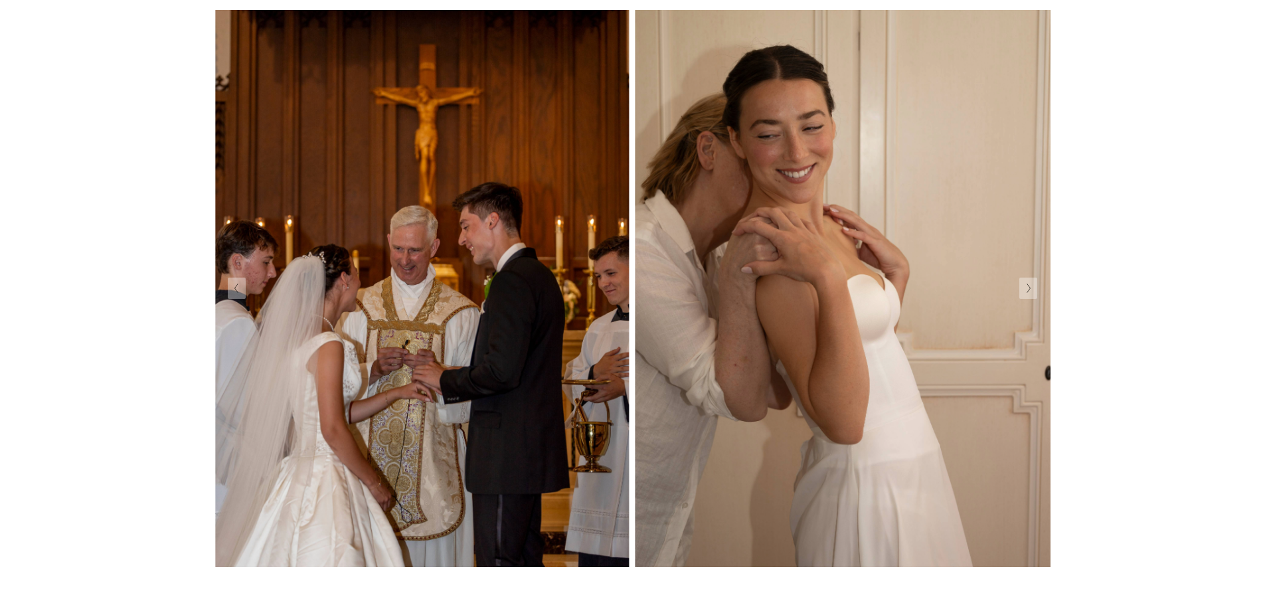
click at [1033, 295] on button "Next Slide" at bounding box center [1028, 288] width 18 height 21
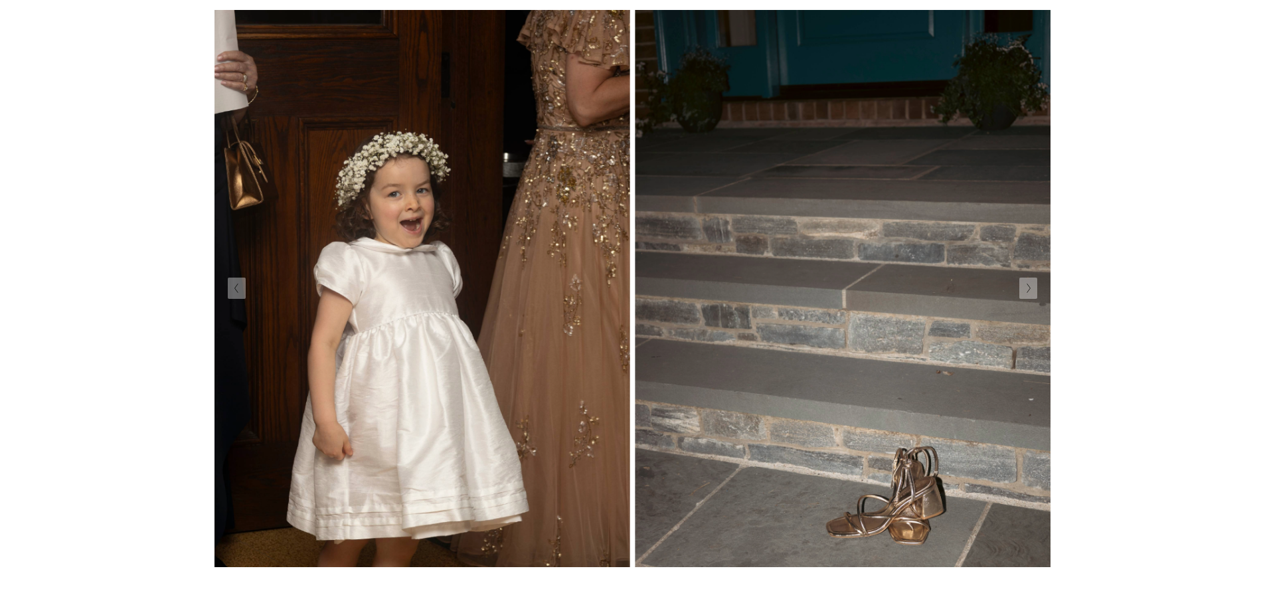
click at [1033, 295] on button "Next Slide" at bounding box center [1028, 288] width 18 height 21
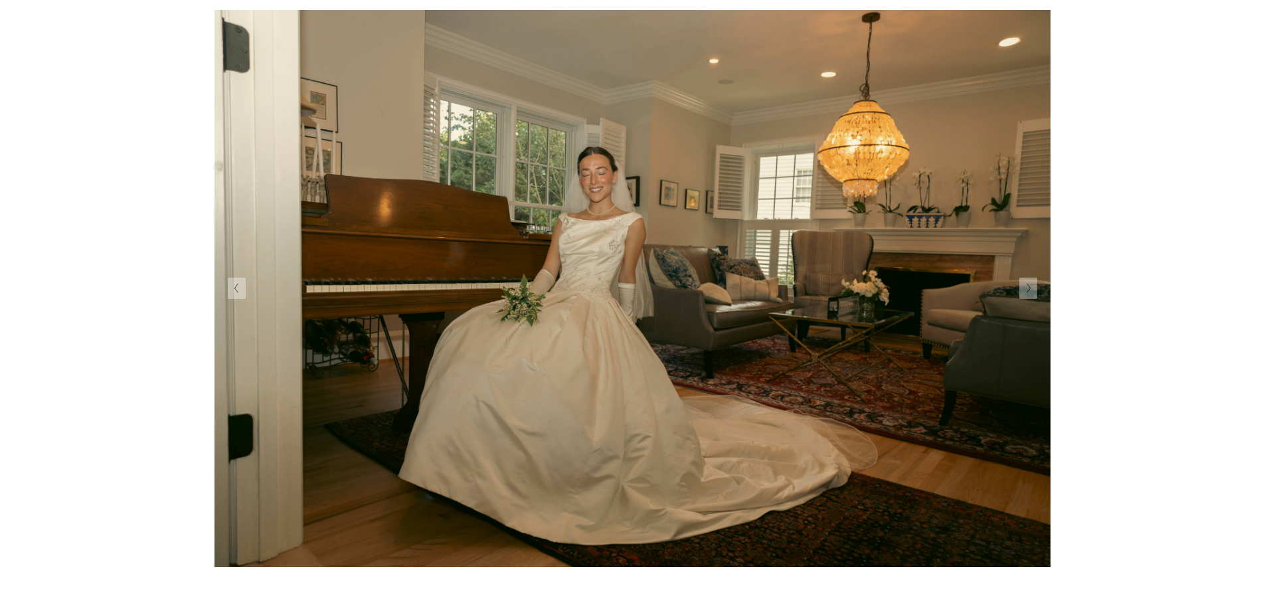
click at [1033, 295] on button "Next Slide" at bounding box center [1028, 288] width 18 height 21
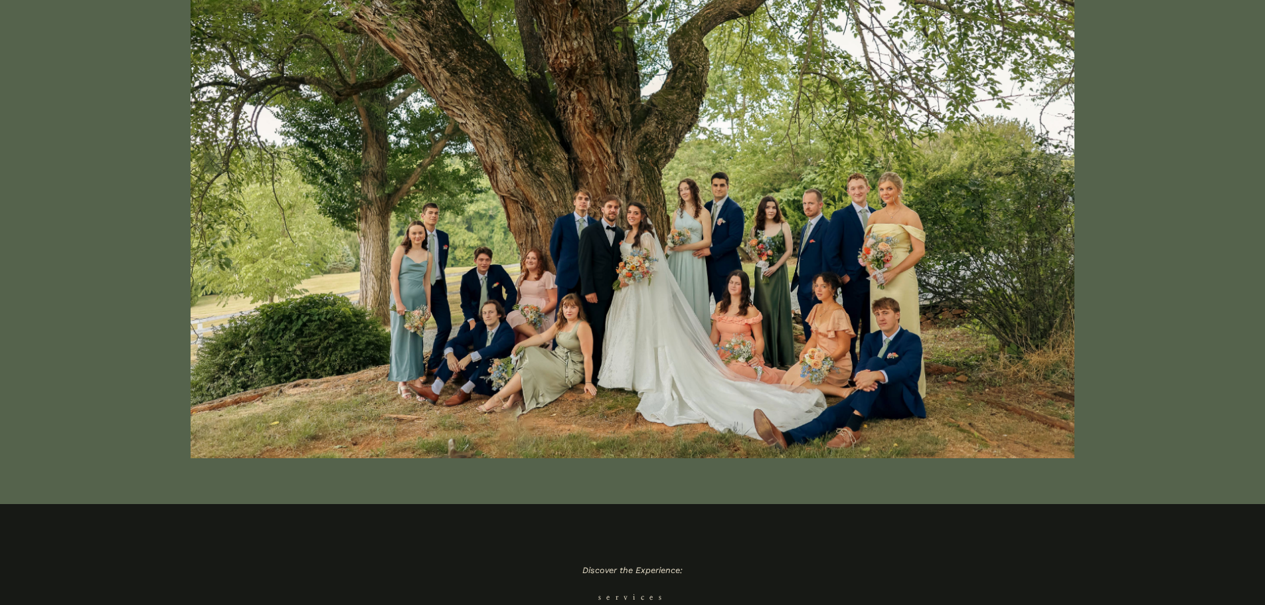
scroll to position [74, 0]
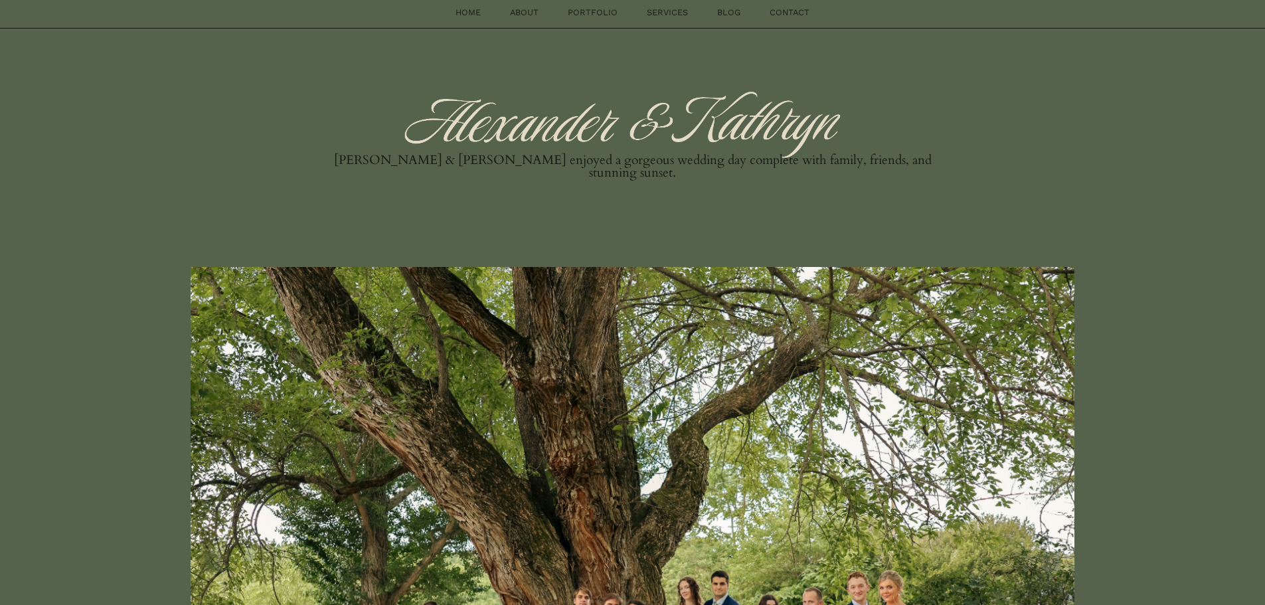
click at [1076, 464] on div at bounding box center [632, 561] width 959 height 681
click at [1097, 523] on div at bounding box center [632, 561] width 959 height 681
click at [1082, 566] on div at bounding box center [632, 561] width 959 height 681
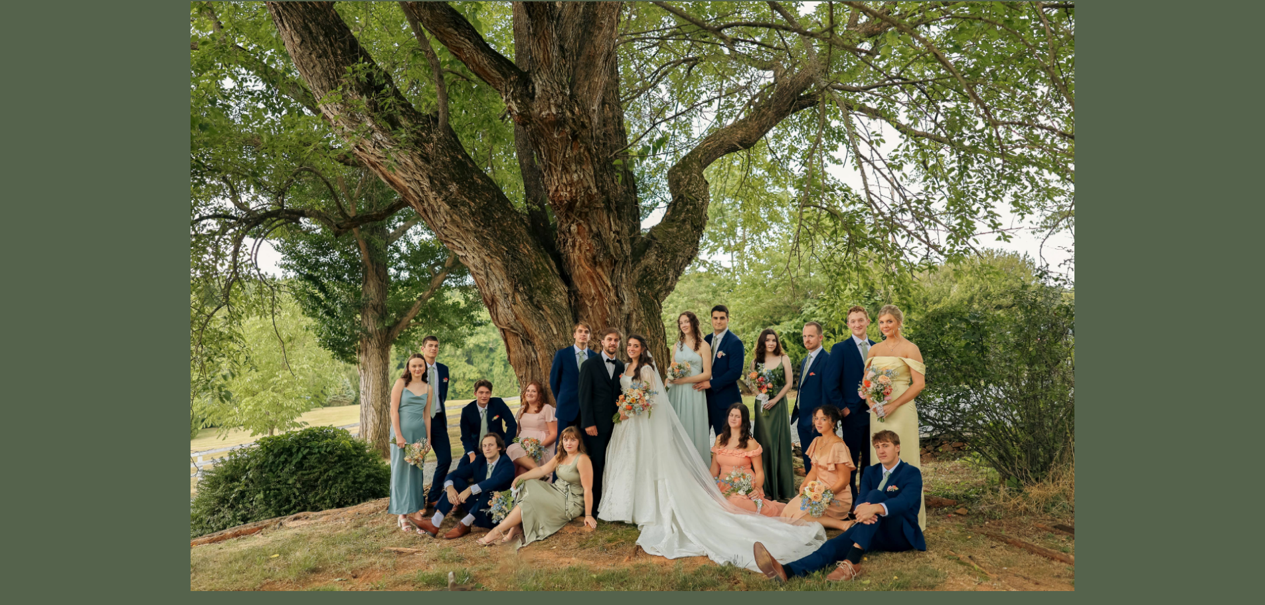
drag, startPoint x: 1091, startPoint y: 436, endPoint x: 1065, endPoint y: 311, distance: 127.5
click at [1091, 435] on div at bounding box center [632, 296] width 959 height 681
